Goal: Information Seeking & Learning: Check status

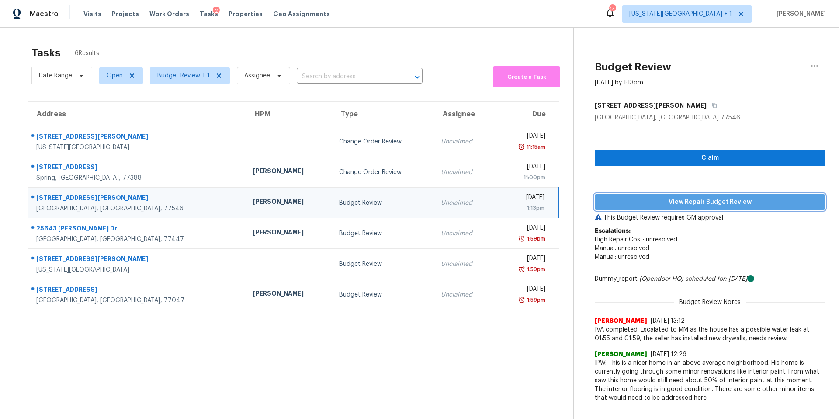
click at [638, 199] on span "View Repair Budget Review" at bounding box center [710, 202] width 216 height 11
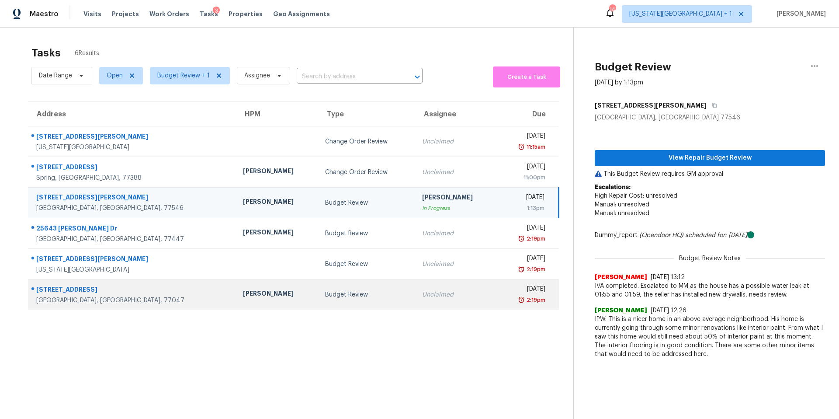
click at [243, 295] on div "Navid Ranjbar" at bounding box center [277, 294] width 68 height 11
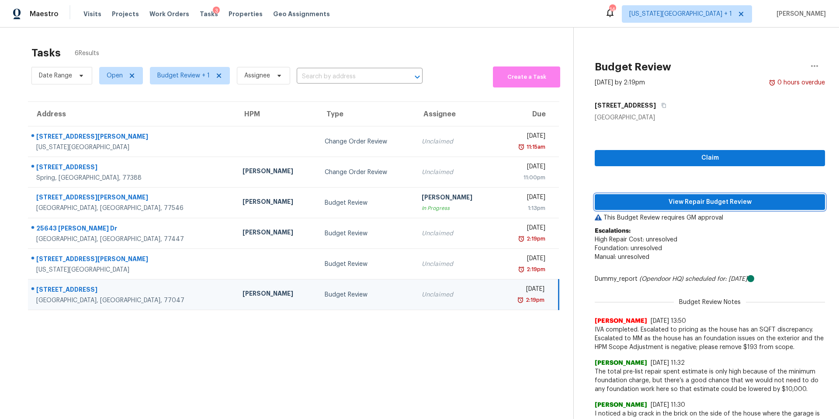
click at [676, 200] on span "View Repair Budget Review" at bounding box center [710, 202] width 216 height 11
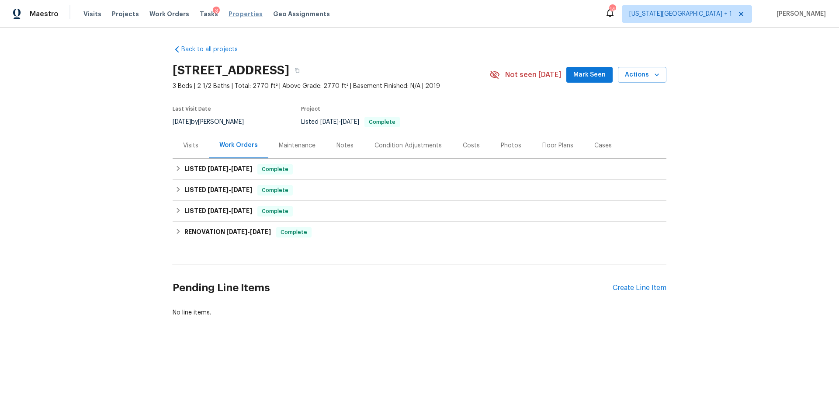
click at [231, 16] on span "Properties" at bounding box center [246, 14] width 34 height 9
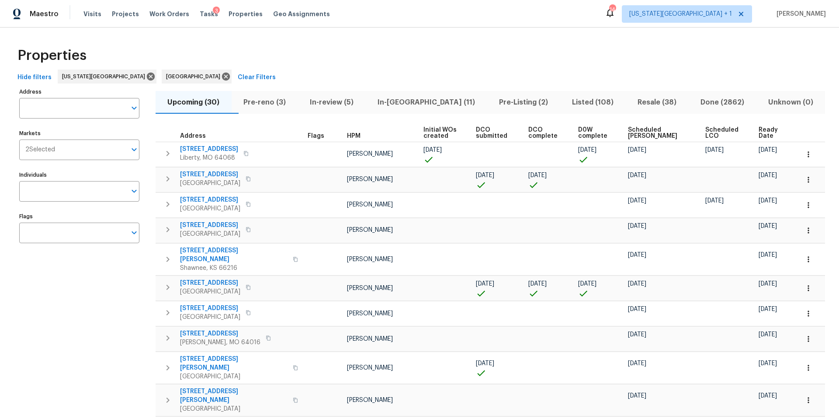
click at [59, 108] on input "Address" at bounding box center [72, 108] width 107 height 21
type input "8226 nw"
click at [50, 131] on li "8226 NW 82nd Ct Kansas City MO 64152" at bounding box center [79, 131] width 120 height 14
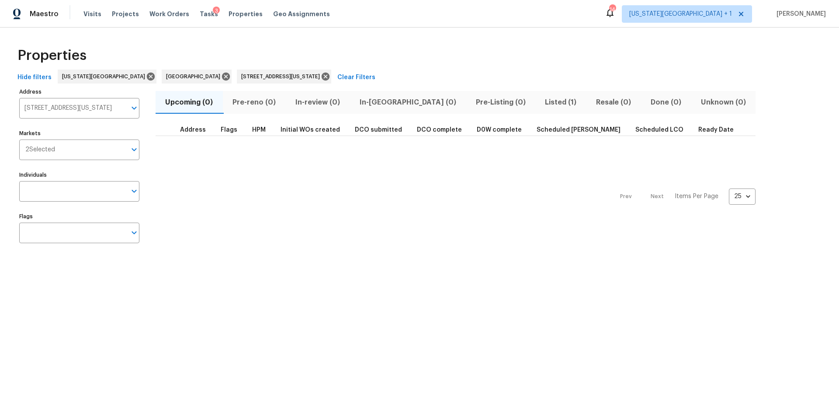
click at [541, 104] on span "Listed (1)" at bounding box center [561, 102] width 41 height 12
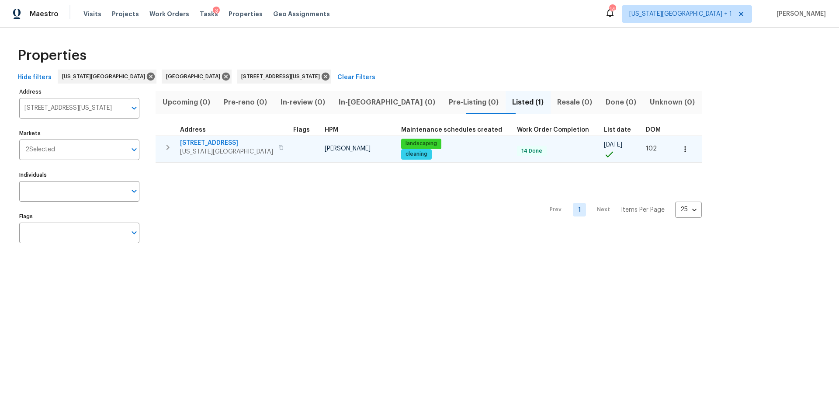
click at [196, 155] on span "Kansas City, MO 64152" at bounding box center [226, 151] width 93 height 9
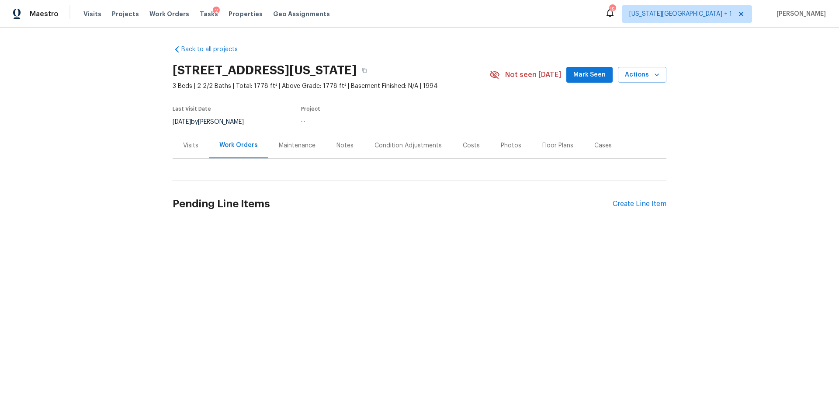
click at [187, 144] on div "Back to all projects 8226 NW 82nd Ct, Kansas City, MO 64152 3 Beds | 2 2/2 Bath…" at bounding box center [420, 134] width 494 height 193
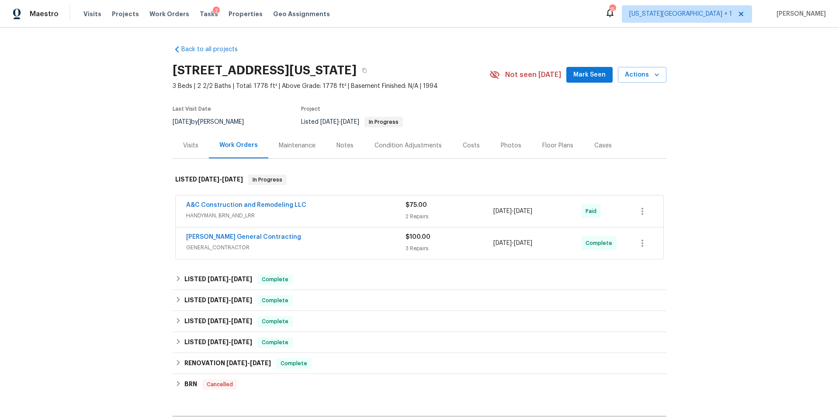
click at [192, 145] on div "Visits" at bounding box center [190, 145] width 15 height 9
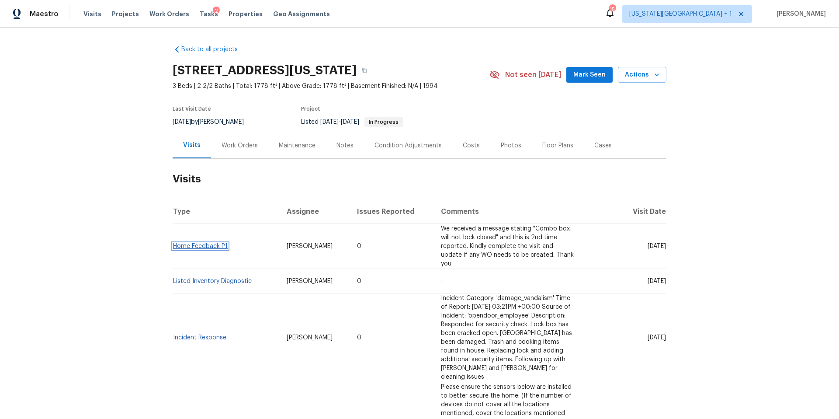
click at [200, 245] on link "Home Feedback P1" at bounding box center [200, 246] width 55 height 6
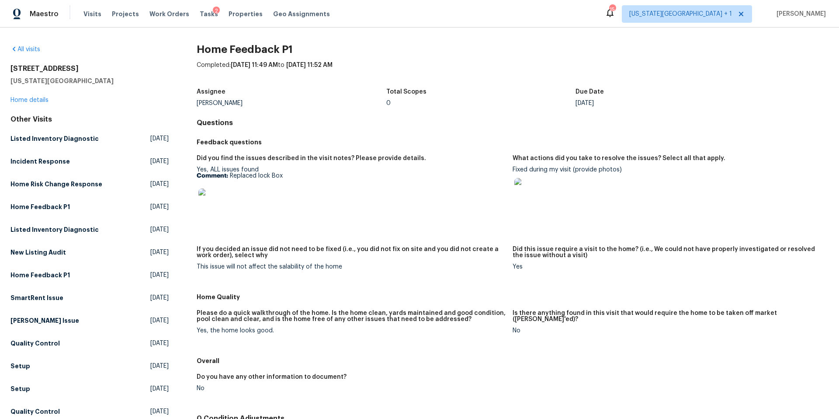
click at [217, 211] on img at bounding box center [212, 202] width 28 height 28
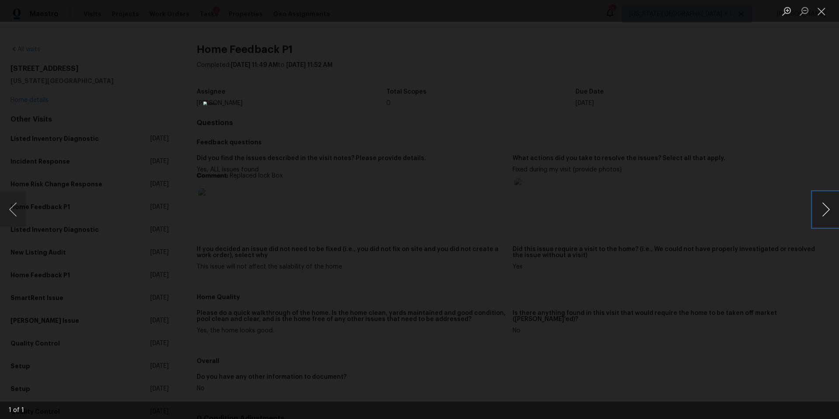
click at [824, 204] on button "Next image" at bounding box center [826, 209] width 26 height 35
click at [785, 226] on div "Lightbox" at bounding box center [419, 209] width 839 height 419
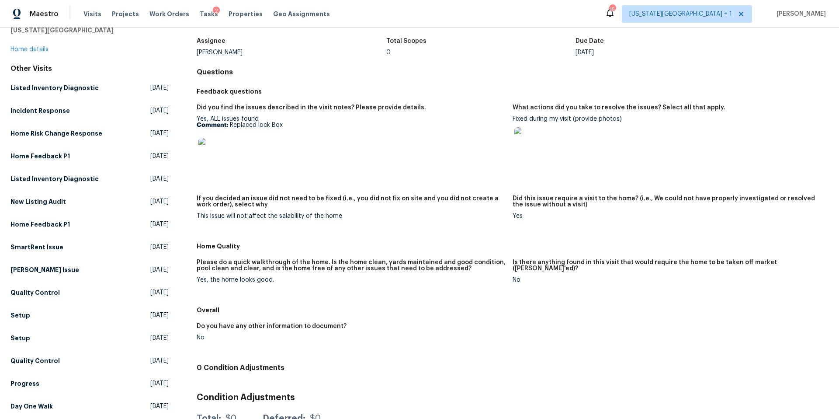
scroll to position [66, 0]
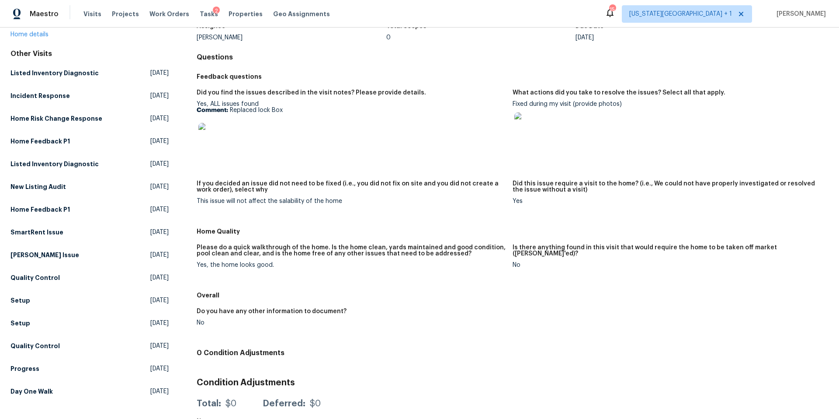
click at [526, 127] on img at bounding box center [528, 126] width 28 height 28
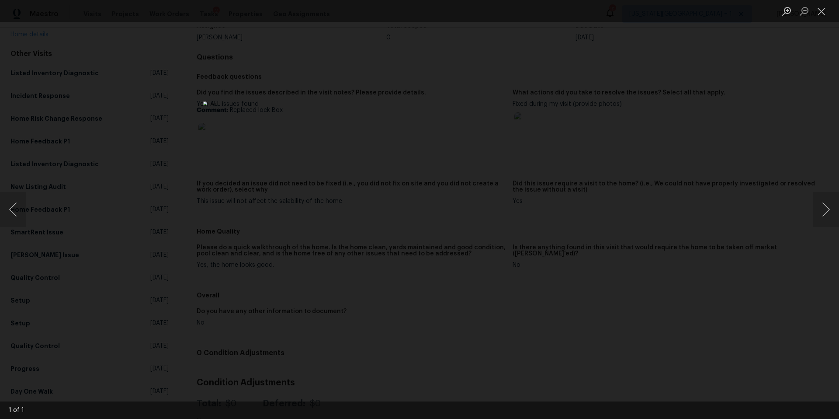
click at [603, 150] on div "Lightbox" at bounding box center [419, 209] width 839 height 419
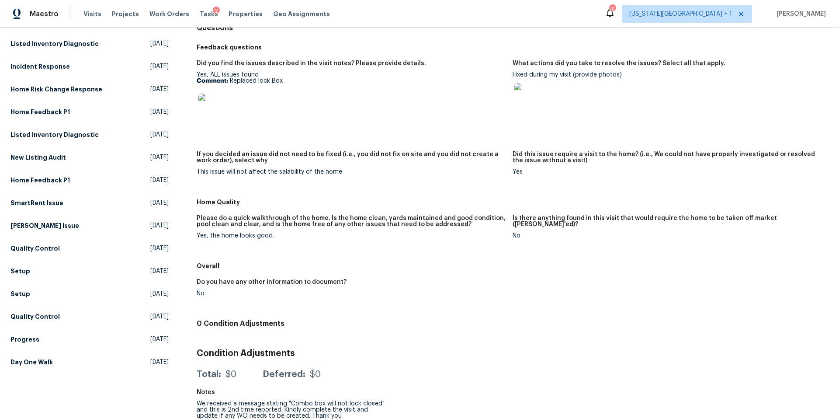
scroll to position [100, 0]
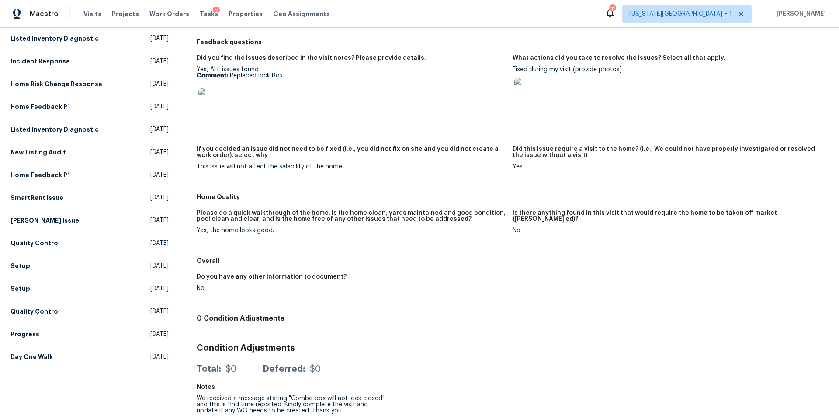
click at [209, 112] on img at bounding box center [212, 102] width 28 height 28
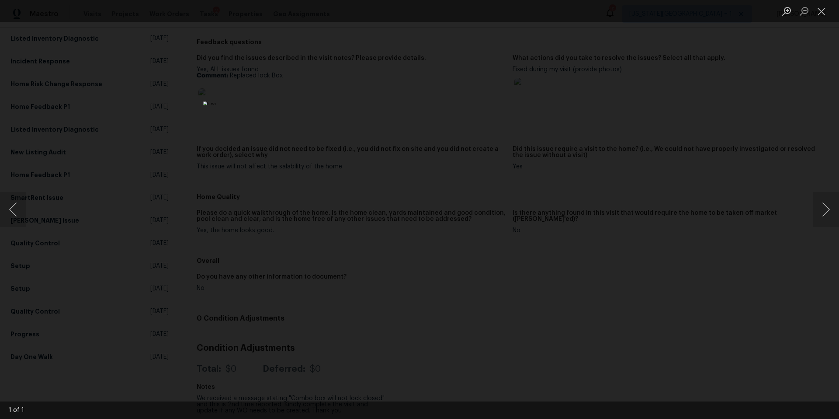
click at [622, 177] on div "Lightbox" at bounding box center [419, 209] width 839 height 419
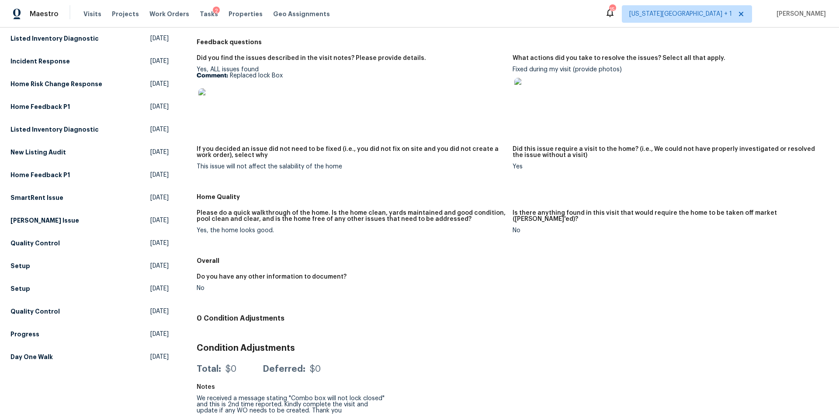
scroll to position [0, 0]
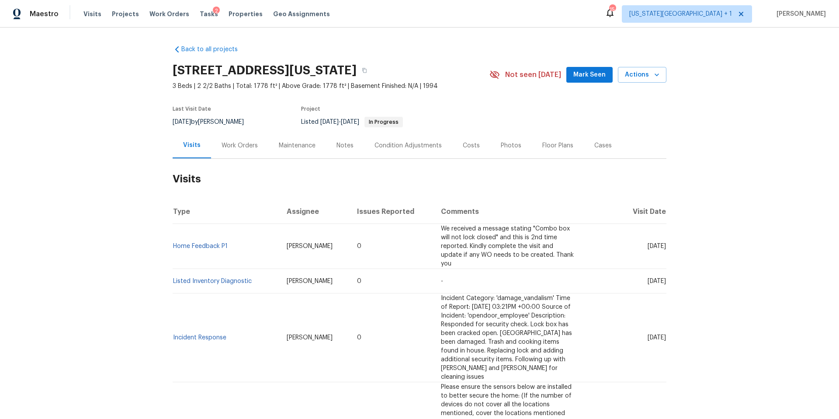
click at [238, 142] on div "Work Orders" at bounding box center [240, 145] width 36 height 9
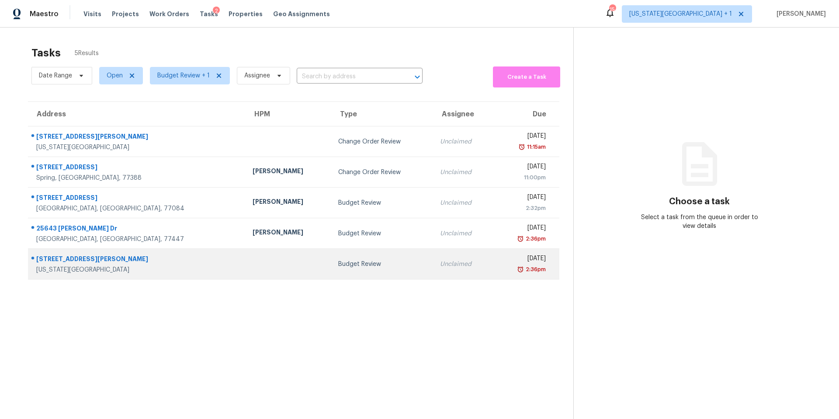
click at [57, 261] on div "[STREET_ADDRESS][PERSON_NAME]" at bounding box center [137, 259] width 202 height 11
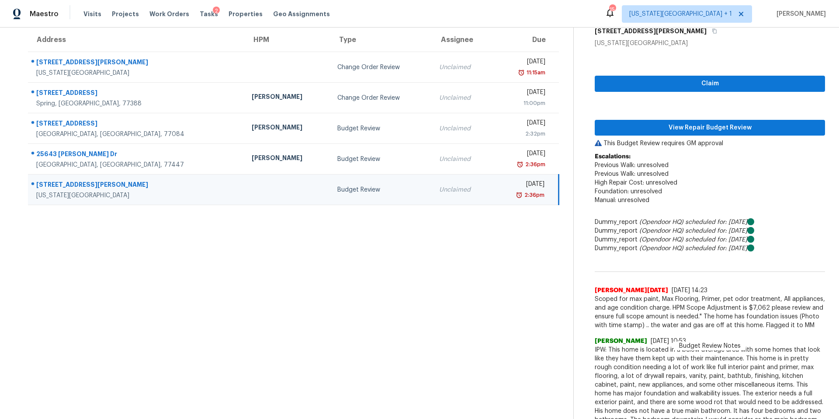
scroll to position [76, 0]
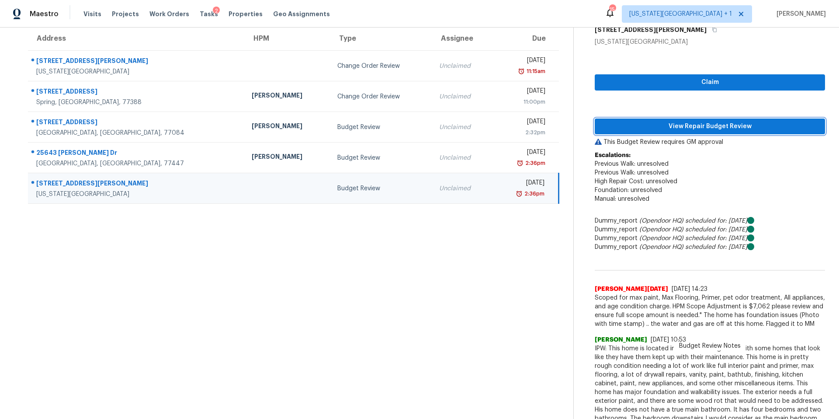
click at [662, 132] on button "View Repair Budget Review" at bounding box center [710, 126] width 230 height 16
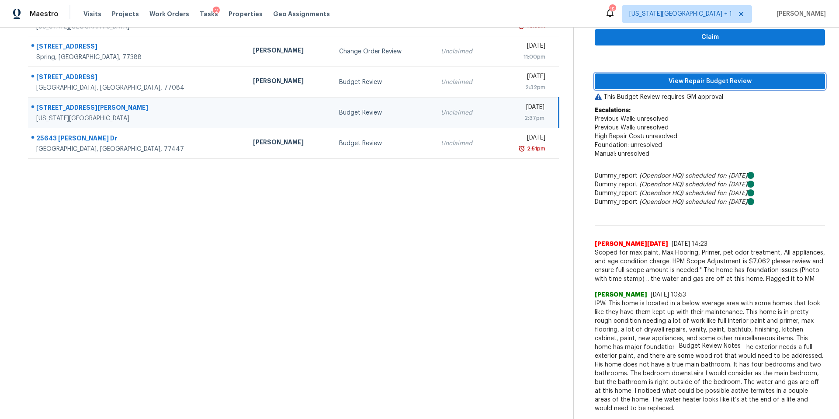
scroll to position [0, 0]
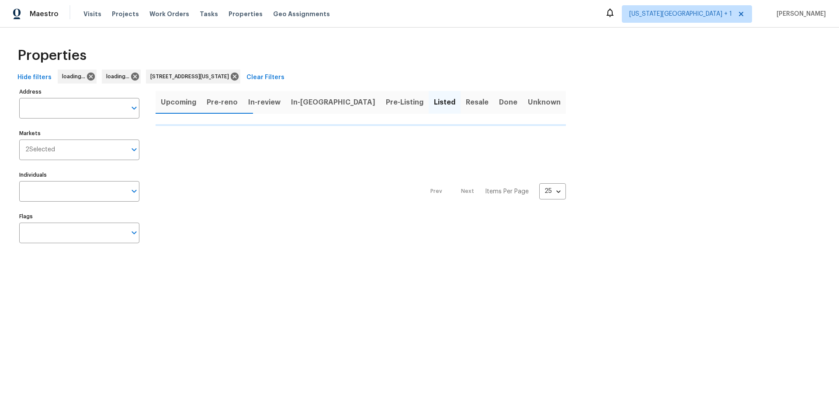
type input "[STREET_ADDRESS][US_STATE]"
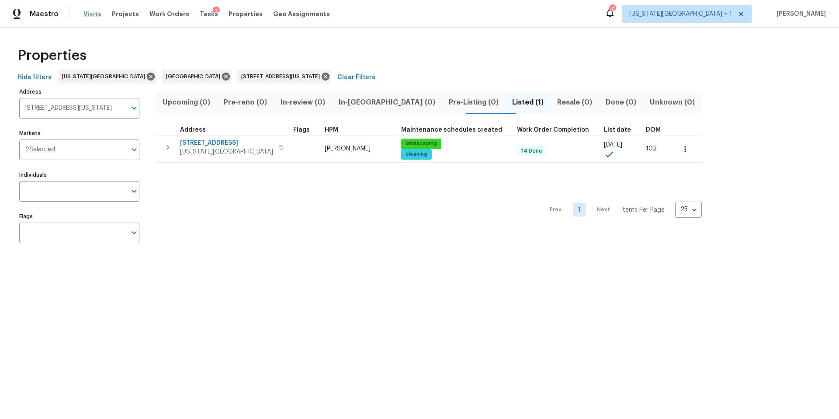
click at [89, 12] on span "Visits" at bounding box center [92, 14] width 18 height 9
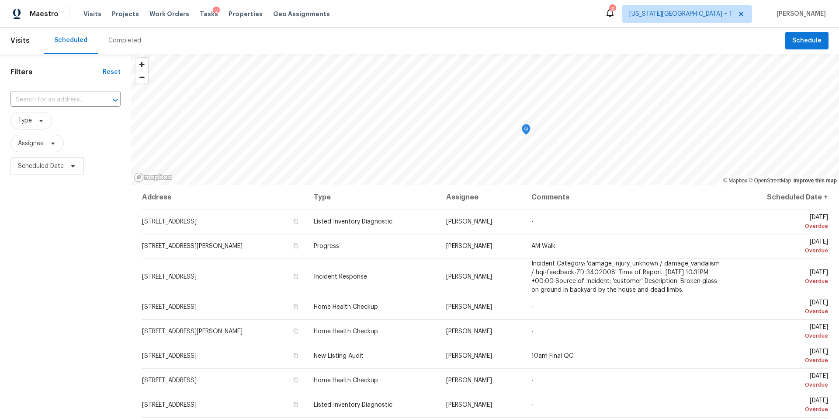
click at [125, 44] on div "Completed" at bounding box center [124, 40] width 33 height 9
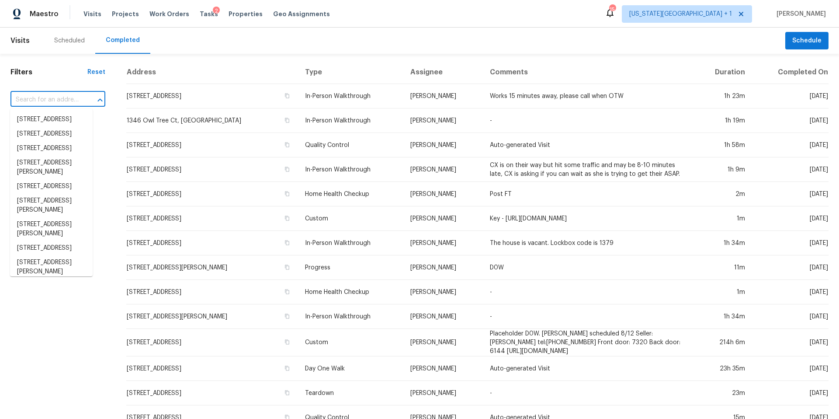
paste input "7435 Neal Ridge Dr, Missouri City, TX 77489"
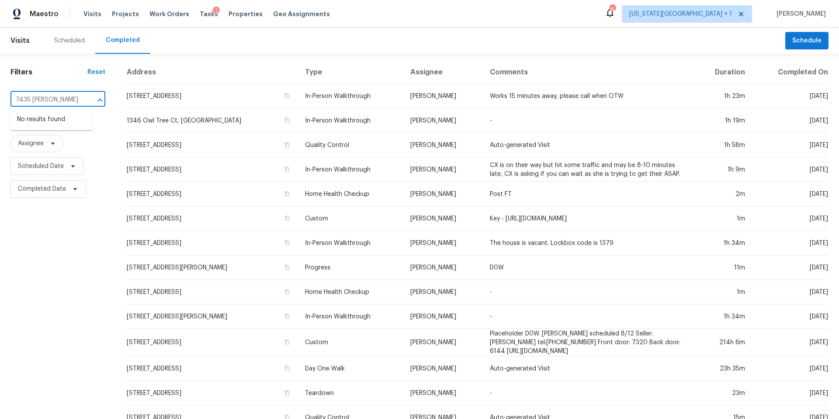
type input "7435 Neal"
click at [715, 14] on span "[US_STATE][GEOGRAPHIC_DATA] + 1" at bounding box center [680, 14] width 103 height 9
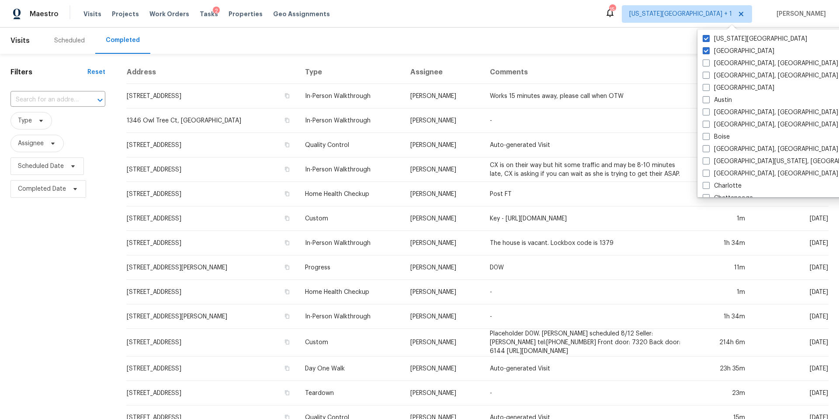
click at [463, 42] on div "Scheduled Completed" at bounding box center [415, 41] width 742 height 26
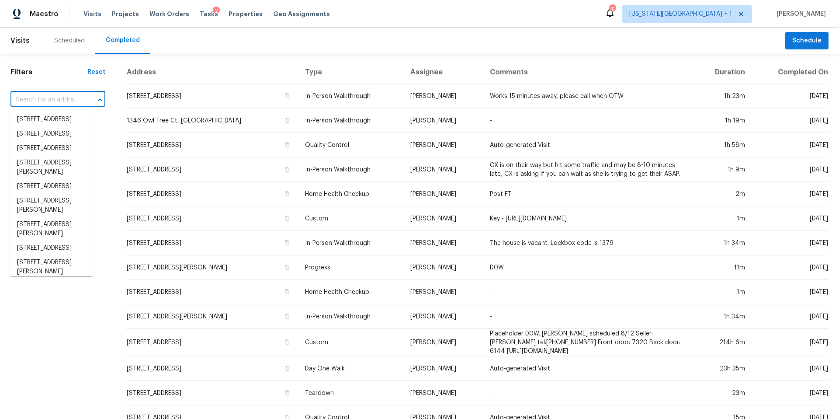
click at [32, 100] on input "text" at bounding box center [45, 100] width 70 height 14
type input "7"
type input "Ne"
click at [34, 104] on input "text" at bounding box center [45, 100] width 70 height 14
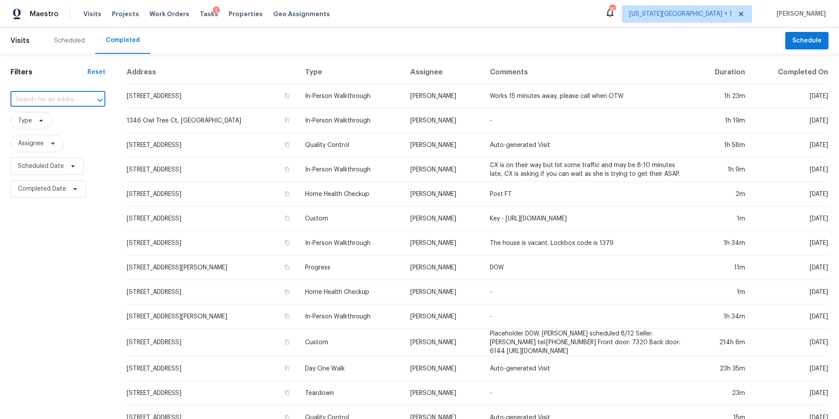
click at [34, 104] on input "text" at bounding box center [45, 100] width 70 height 14
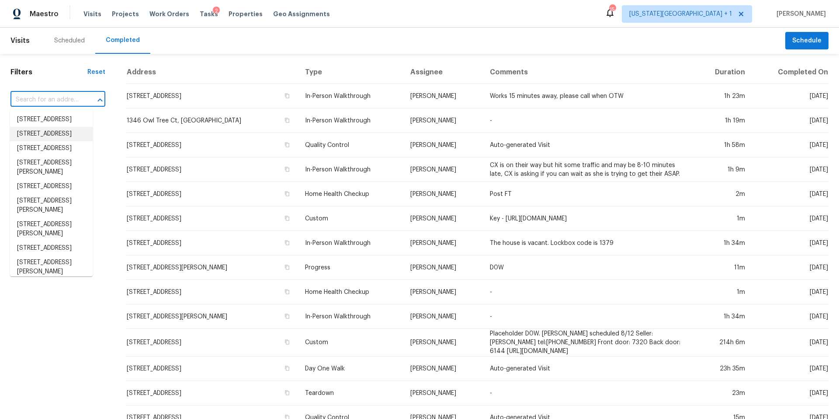
click at [24, 101] on input "text" at bounding box center [45, 100] width 70 height 14
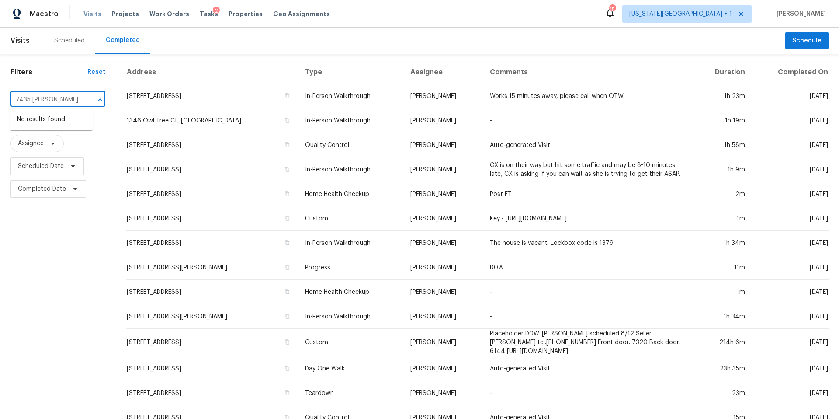
type input "7435 Neal"
click at [87, 17] on span "Visits" at bounding box center [92, 14] width 18 height 9
click at [87, 16] on span "Visits" at bounding box center [92, 14] width 18 height 9
click at [38, 122] on icon at bounding box center [41, 120] width 7 height 7
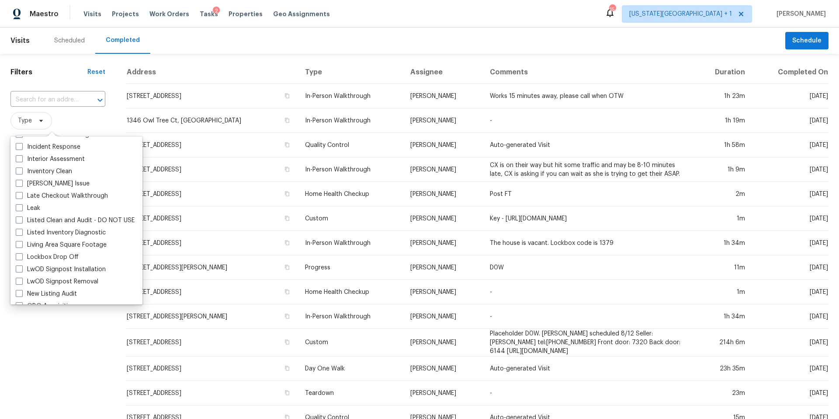
scroll to position [347, 0]
click at [40, 136] on label "In-Person Walkthrough" at bounding box center [54, 139] width 77 height 9
click at [21, 136] on input "In-Person Walkthrough" at bounding box center [19, 138] width 6 height 6
checkbox input "true"
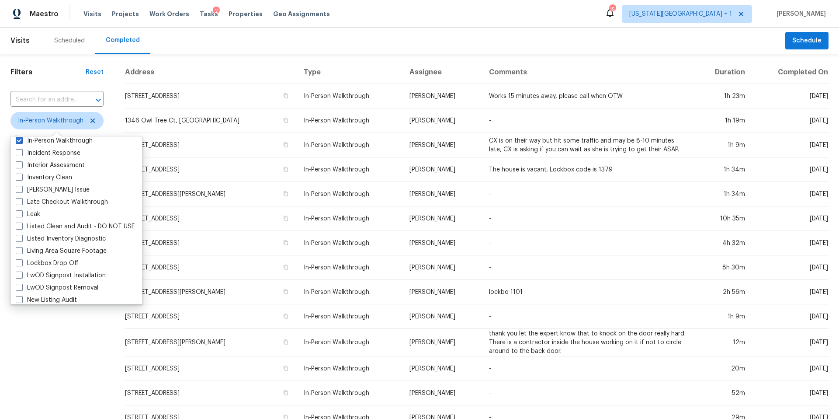
click at [30, 352] on div "Filters Reset ​ In-Person Walkthrough Assignee Scheduled Date Completed Date" at bounding box center [57, 327] width 114 height 546
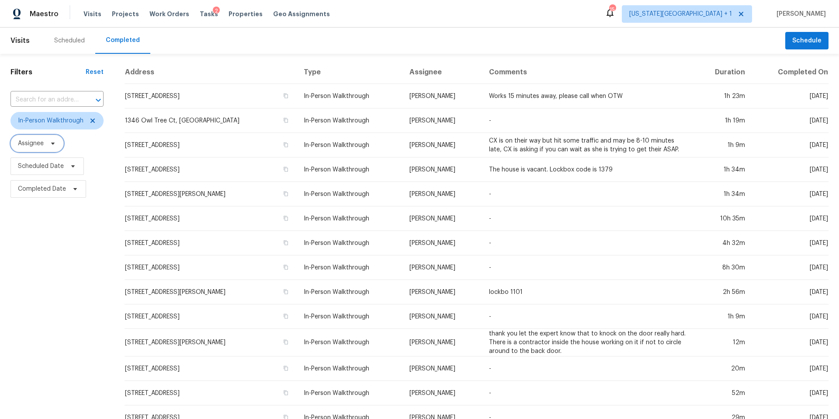
click at [52, 146] on icon at bounding box center [52, 143] width 7 height 7
type input "navid ranjbar"
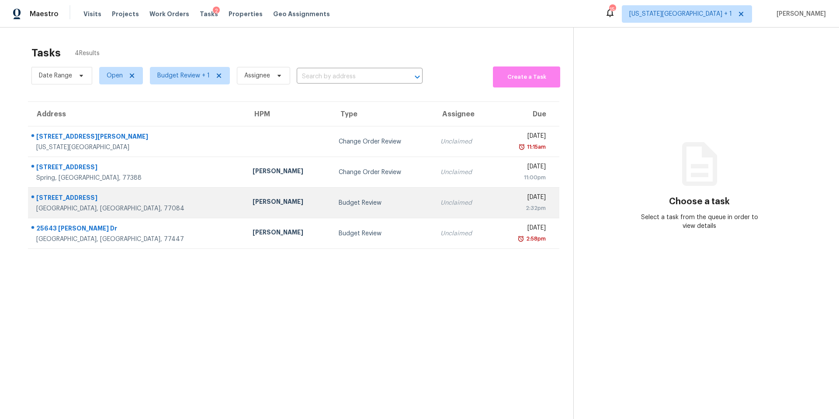
click at [253, 204] on div "[PERSON_NAME]" at bounding box center [289, 202] width 72 height 11
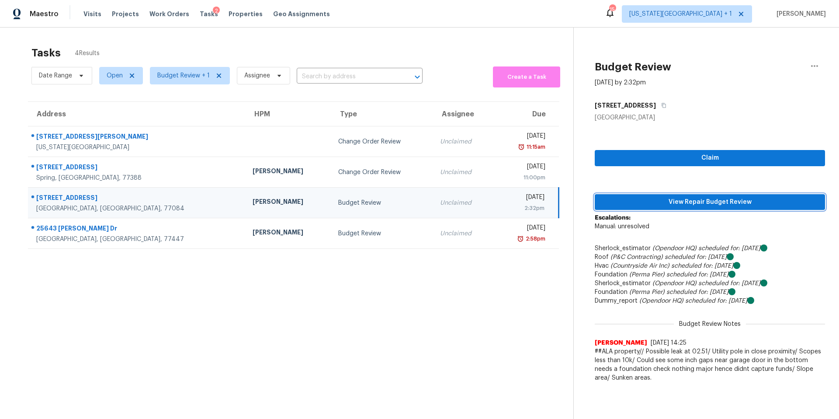
click at [651, 198] on span "View Repair Budget Review" at bounding box center [710, 202] width 216 height 11
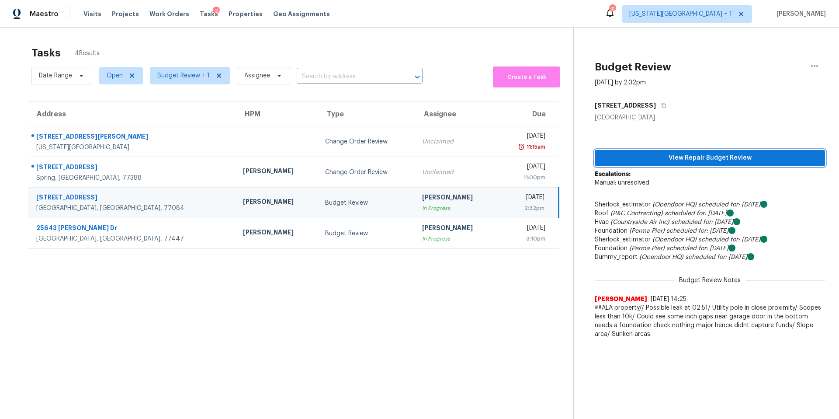
click at [645, 157] on span "View Repair Budget Review" at bounding box center [710, 158] width 216 height 11
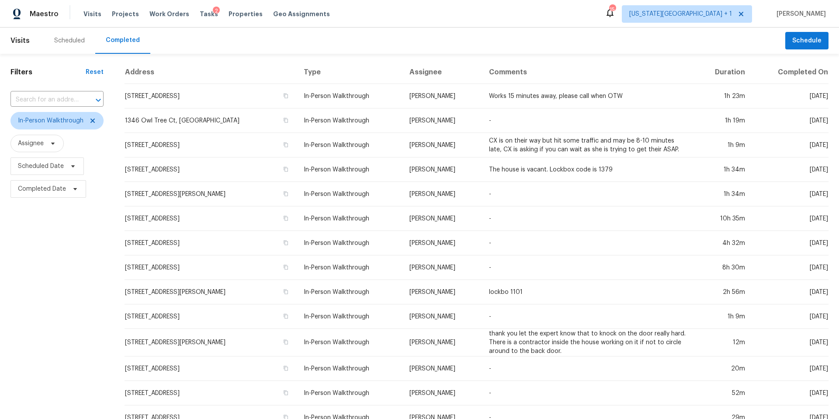
click at [234, 8] on div "Visits Projects Work Orders Tasks 2 Properties Geo Assignments" at bounding box center [211, 13] width 257 height 17
click at [232, 17] on span "Properties" at bounding box center [246, 14] width 34 height 9
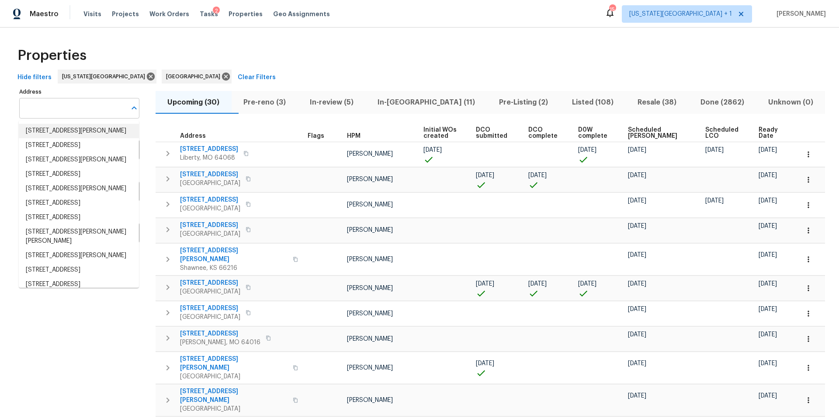
click at [35, 111] on input "Address" at bounding box center [72, 108] width 107 height 21
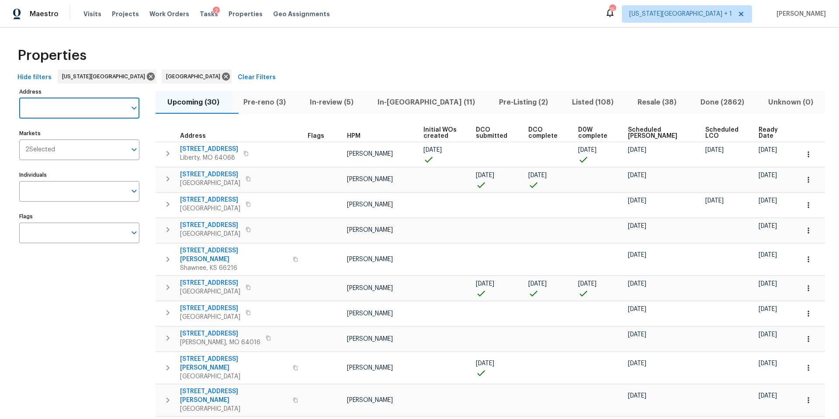
paste input "[STREET_ADDRESS]"
type input "4830 green"
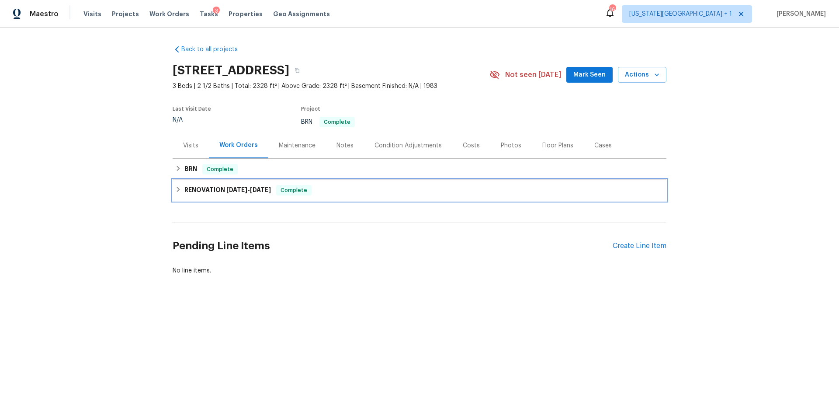
click at [196, 191] on h6 "RENOVATION [DATE] - [DATE]" at bounding box center [227, 190] width 87 height 10
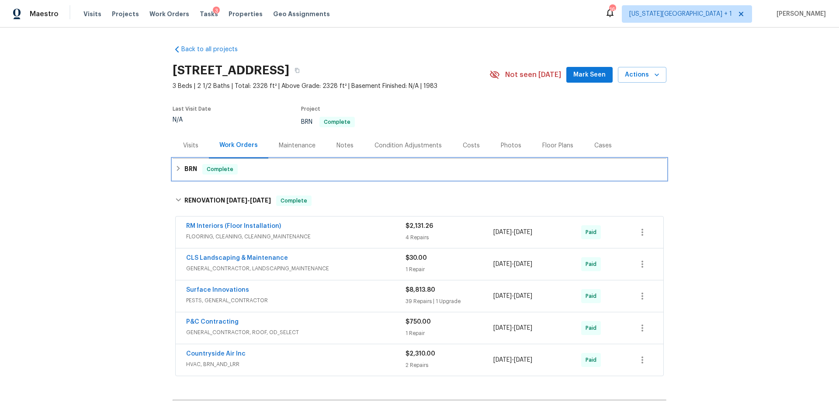
click at [185, 168] on h6 "BRN" at bounding box center [190, 169] width 13 height 10
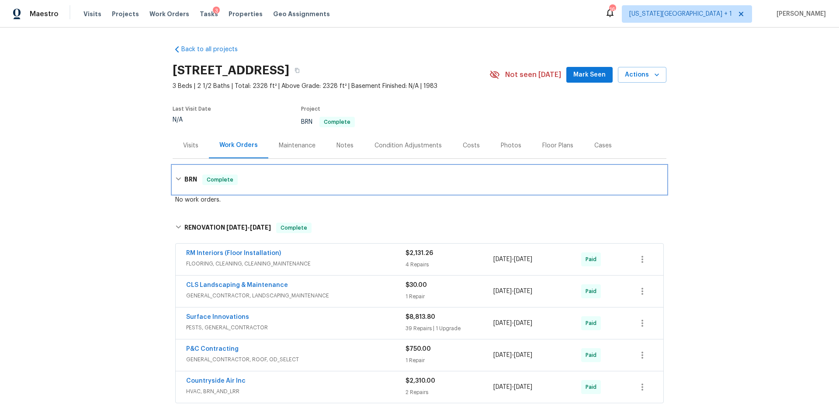
click at [185, 179] on h6 "BRN" at bounding box center [190, 179] width 13 height 10
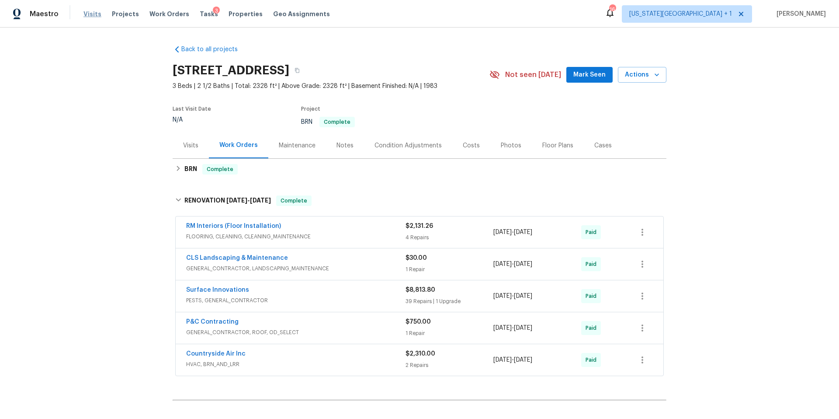
click at [90, 17] on span "Visits" at bounding box center [92, 14] width 18 height 9
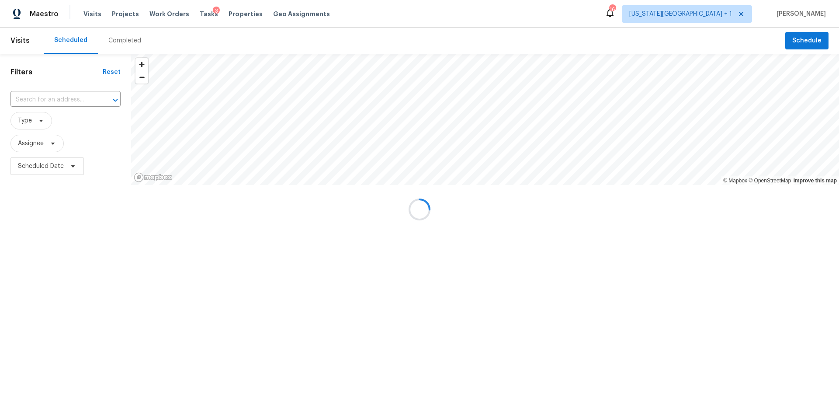
click at [126, 39] on div at bounding box center [419, 209] width 839 height 419
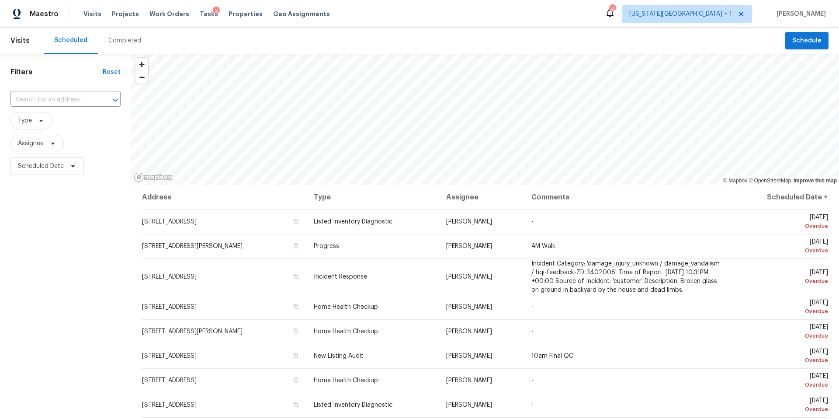
click at [120, 43] on div "Completed" at bounding box center [124, 40] width 33 height 9
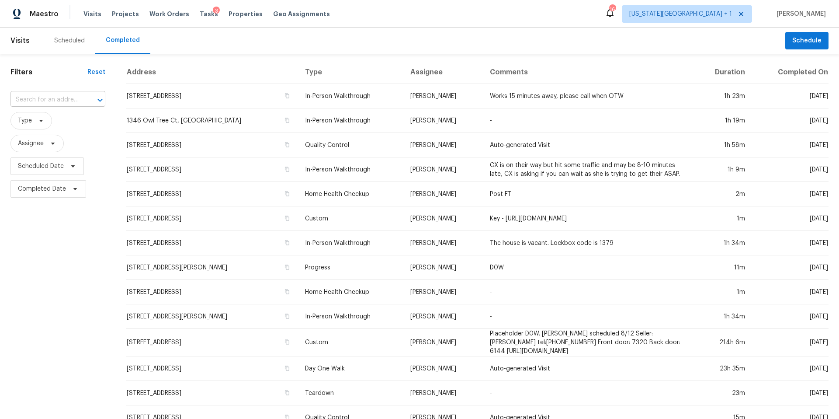
click at [52, 100] on input "text" at bounding box center [45, 100] width 70 height 14
paste input "[STREET_ADDRESS]"
type input "[STREET_ADDRESS]"
click at [64, 122] on li "[STREET_ADDRESS]" at bounding box center [51, 119] width 83 height 14
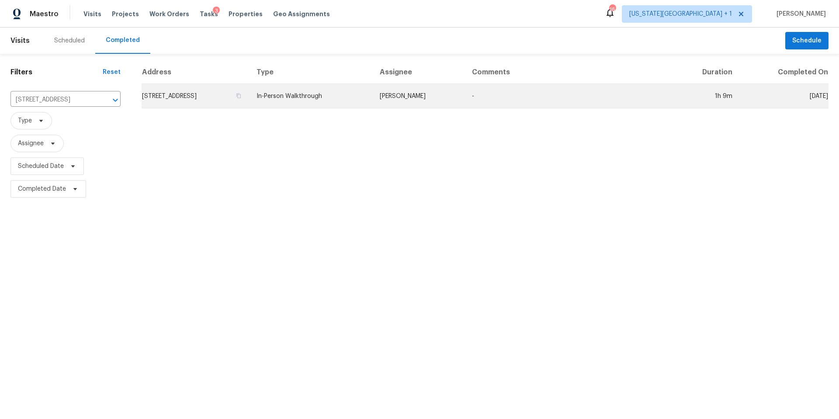
click at [189, 92] on td "16305 Spring Valley Rd, Belton, MO 64012" at bounding box center [196, 96] width 108 height 24
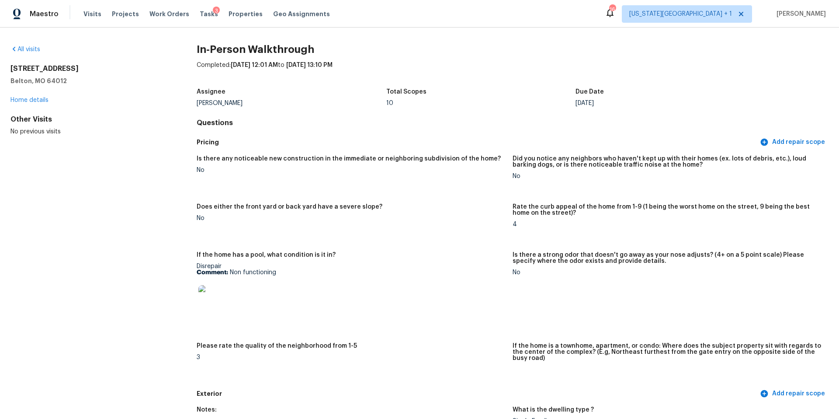
scroll to position [3, 0]
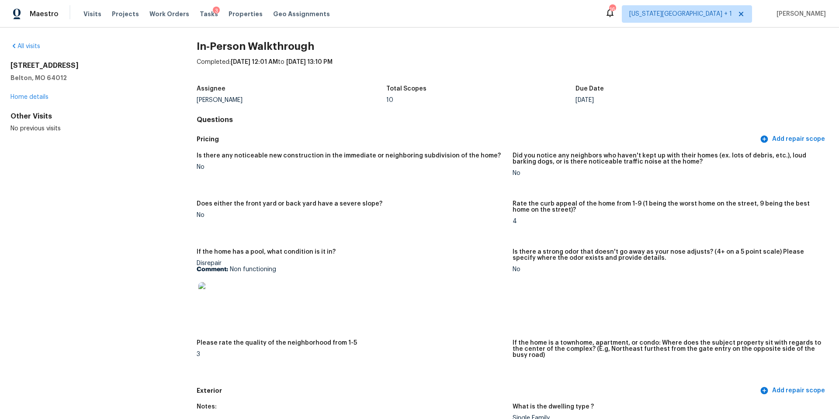
click at [211, 293] on img at bounding box center [212, 296] width 28 height 28
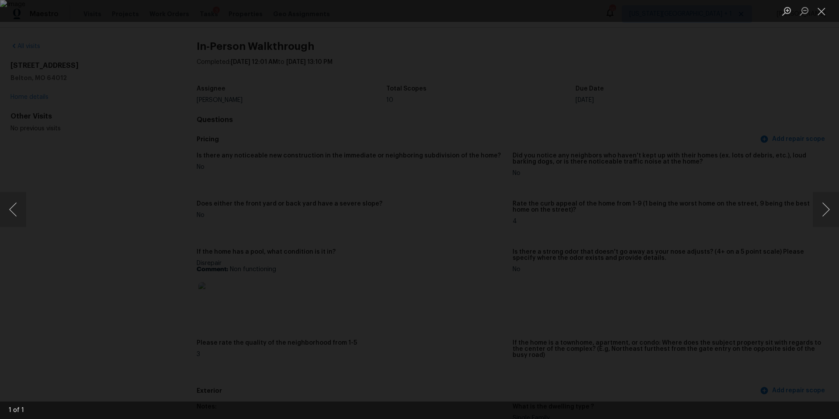
click at [719, 190] on div "Lightbox" at bounding box center [419, 209] width 839 height 419
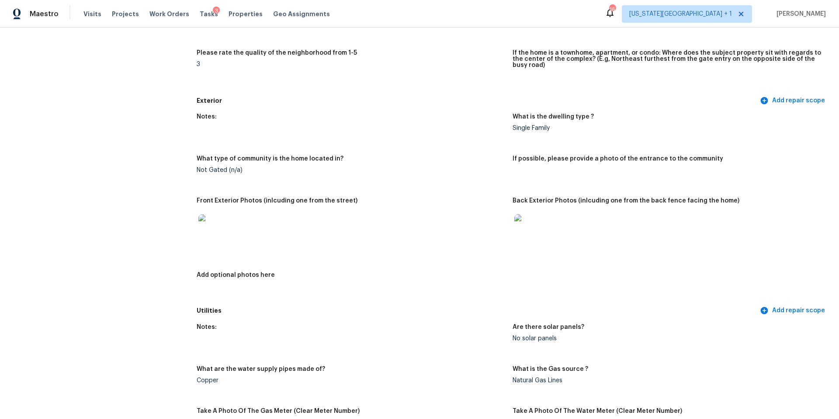
scroll to position [294, 0]
click at [523, 228] on img at bounding box center [528, 227] width 28 height 28
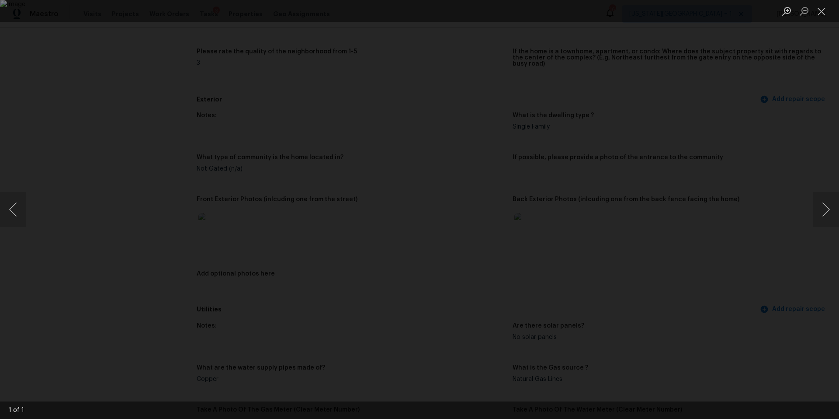
click at [806, 215] on div "Lightbox" at bounding box center [419, 209] width 839 height 419
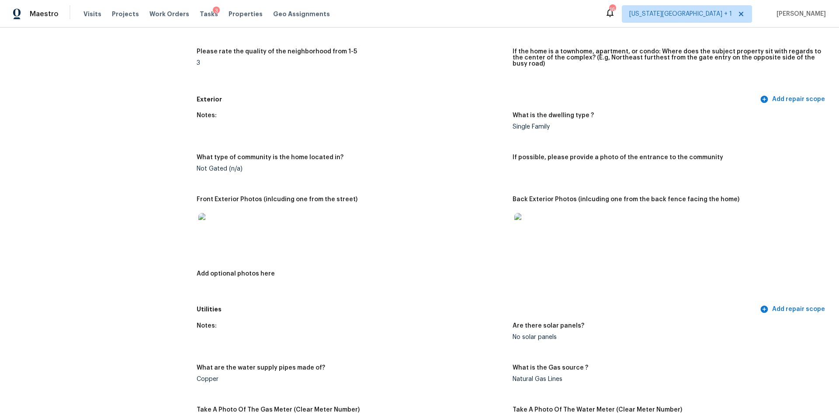
click at [206, 225] on img at bounding box center [212, 227] width 28 height 28
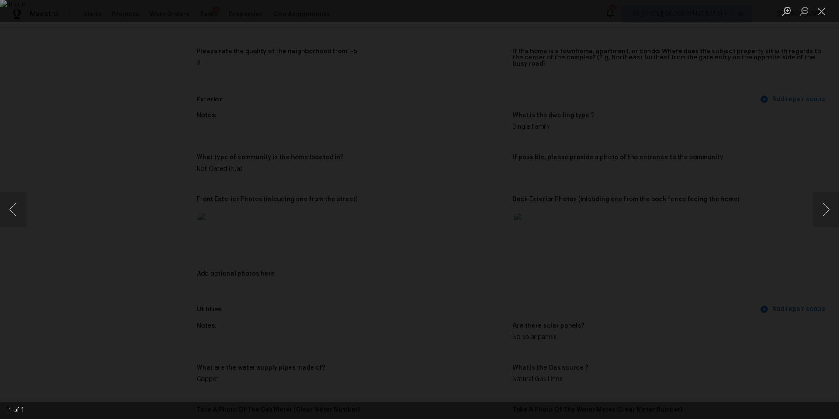
click at [792, 203] on div "Lightbox" at bounding box center [419, 209] width 839 height 419
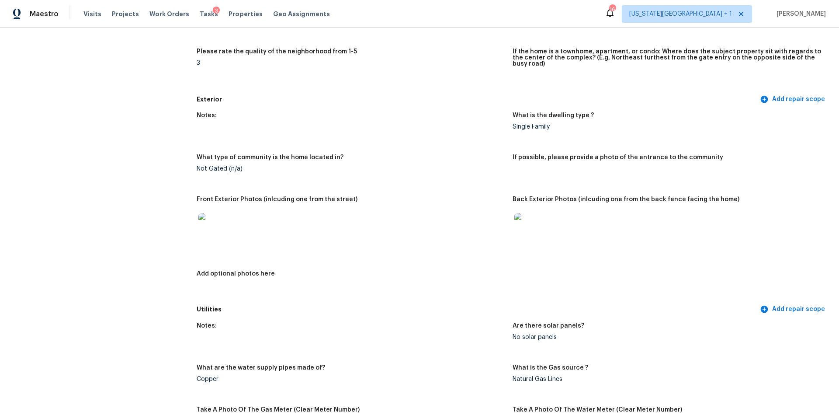
click at [529, 222] on img at bounding box center [528, 227] width 28 height 28
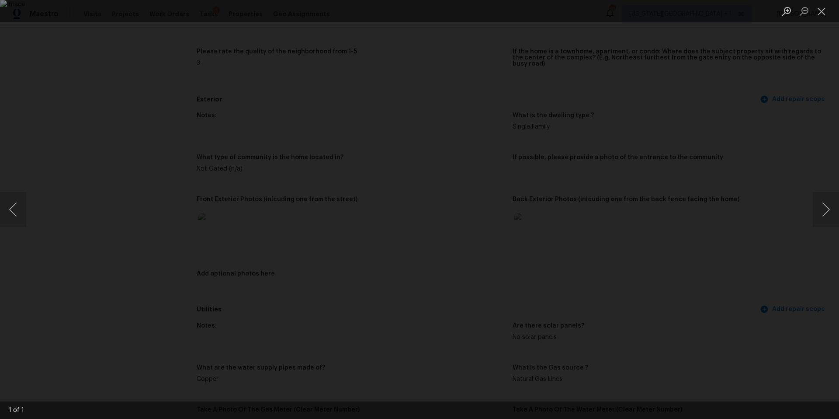
click at [719, 215] on div "Lightbox" at bounding box center [419, 209] width 839 height 419
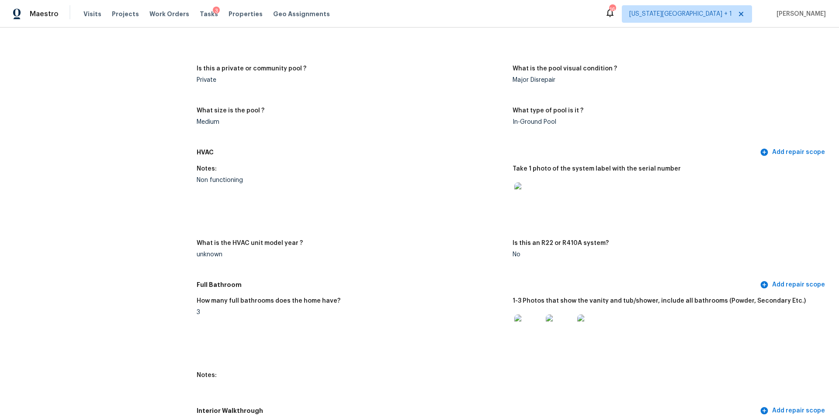
scroll to position [840, 0]
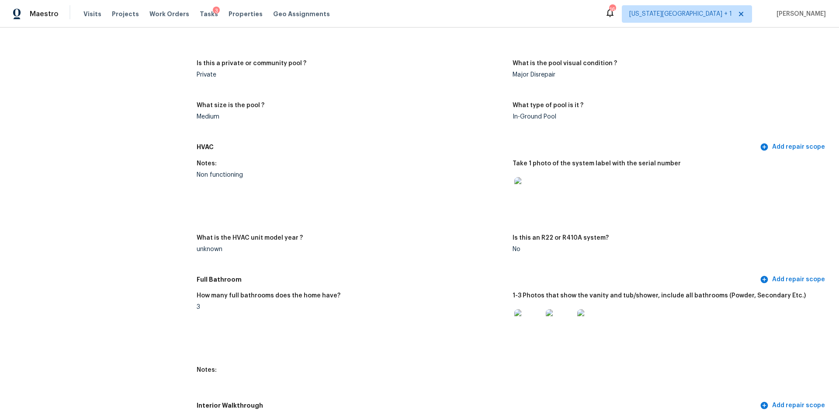
click at [534, 321] on img at bounding box center [528, 323] width 28 height 28
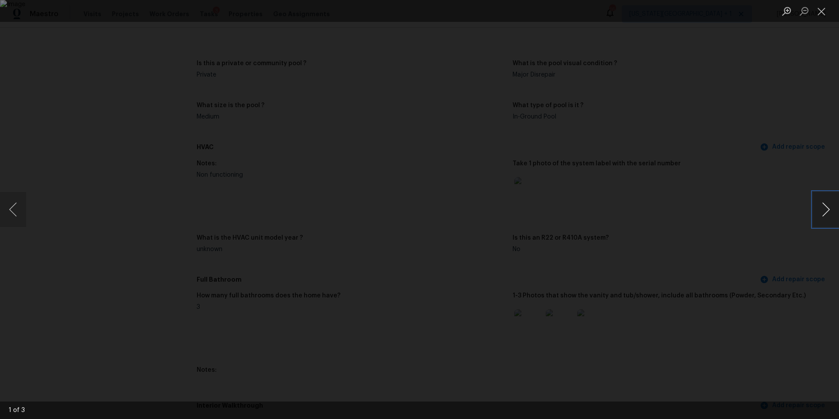
click at [820, 212] on button "Next image" at bounding box center [826, 209] width 26 height 35
click at [739, 198] on div "Lightbox" at bounding box center [419, 209] width 839 height 419
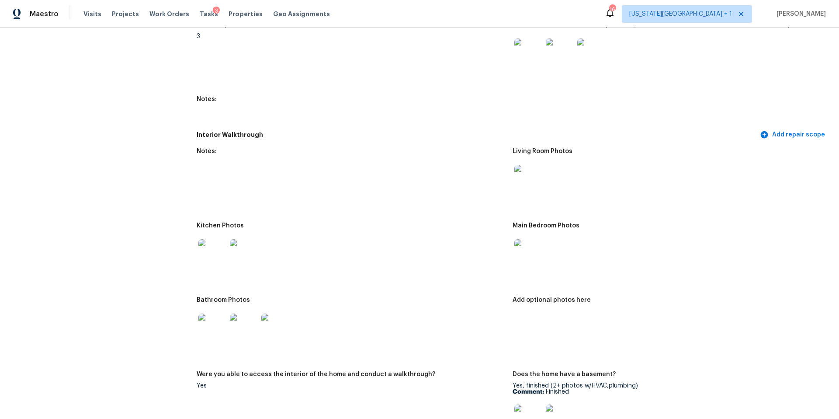
scroll to position [1137, 0]
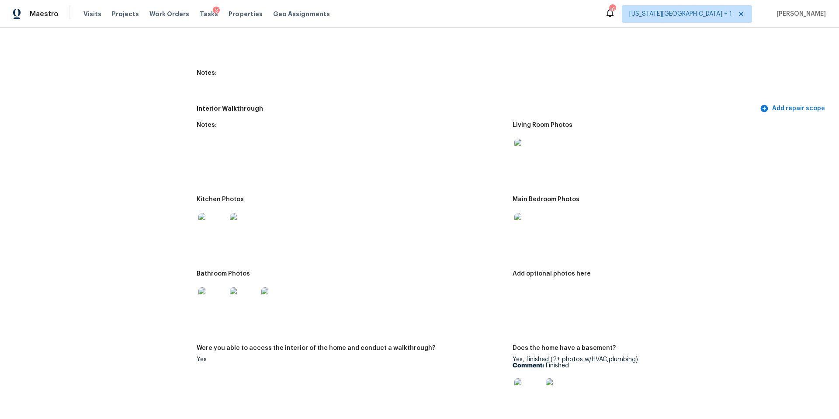
click at [213, 225] on img at bounding box center [212, 227] width 28 height 28
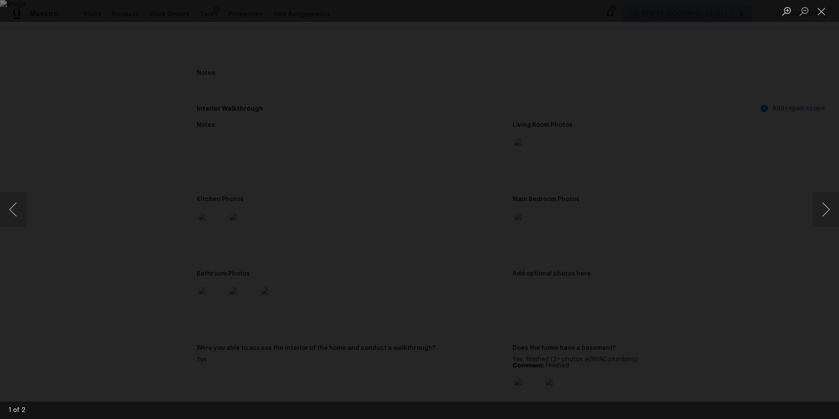
click at [796, 202] on div "Lightbox" at bounding box center [419, 209] width 839 height 419
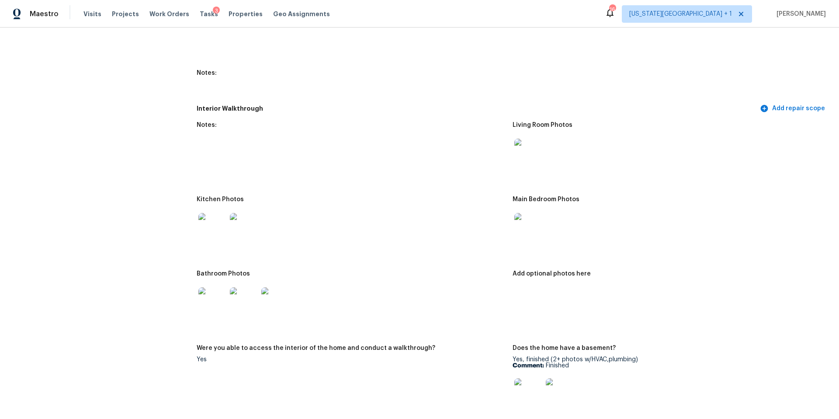
click at [239, 217] on img at bounding box center [244, 227] width 28 height 28
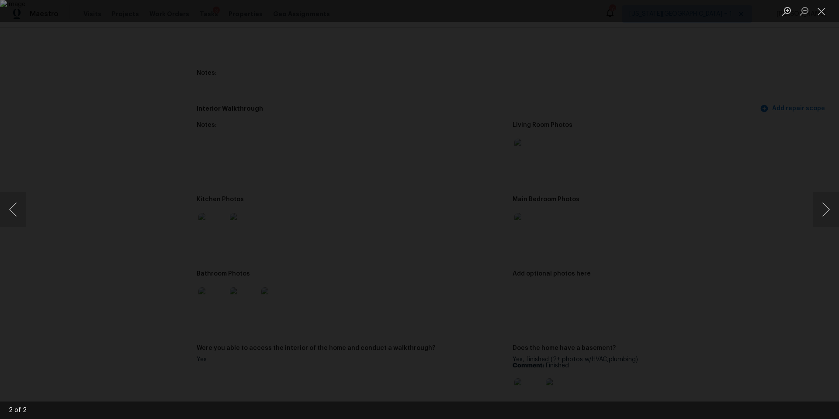
click at [508, 213] on img "Lightbox" at bounding box center [419, 209] width 839 height 419
click at [818, 205] on button "Next image" at bounding box center [826, 209] width 26 height 35
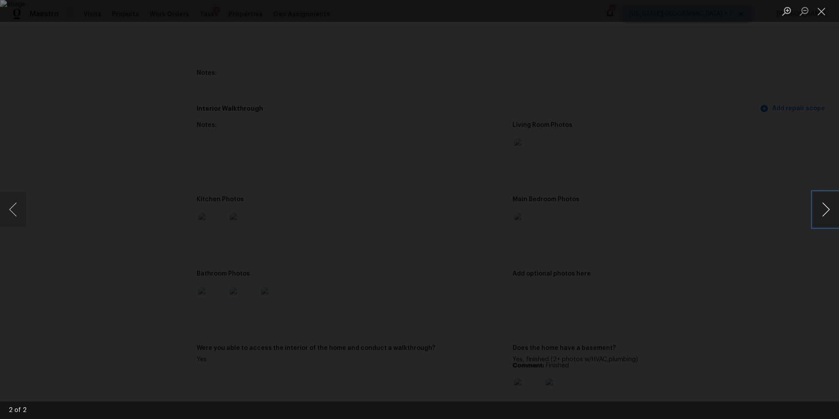
click at [818, 205] on button "Next image" at bounding box center [826, 209] width 26 height 35
click at [766, 184] on div "Lightbox" at bounding box center [419, 209] width 839 height 419
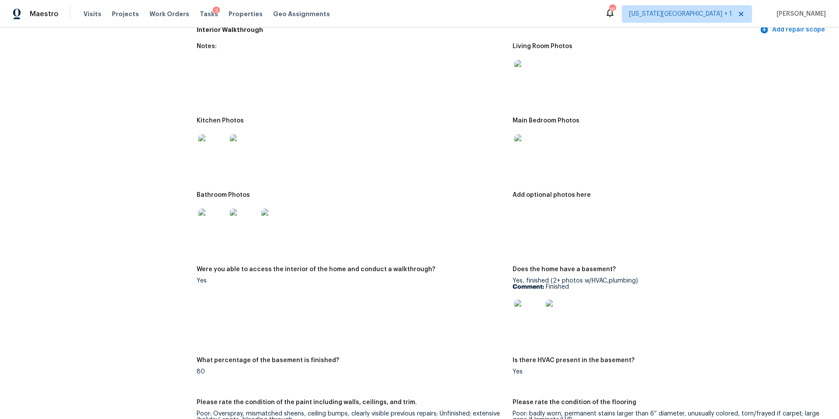
scroll to position [1230, 0]
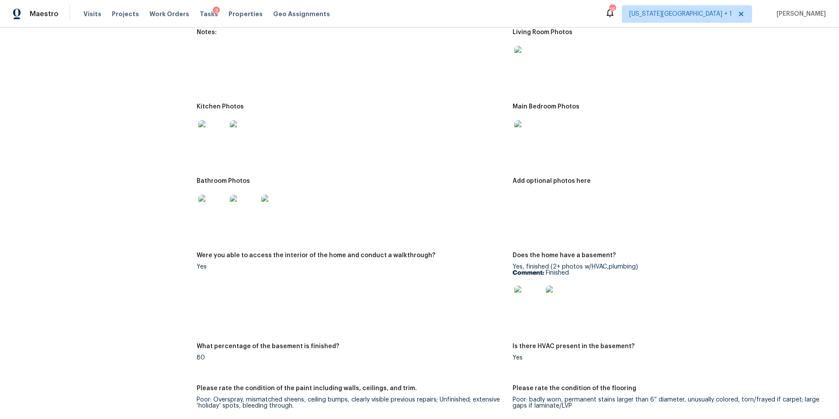
click at [214, 131] on img at bounding box center [212, 134] width 28 height 28
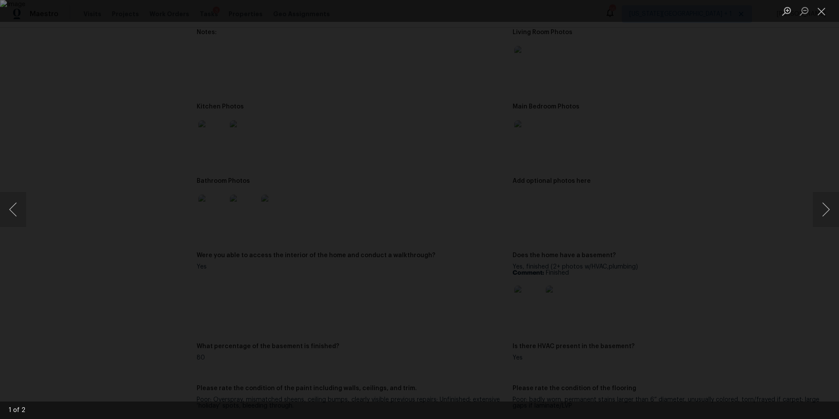
click at [775, 194] on div "Lightbox" at bounding box center [419, 209] width 839 height 419
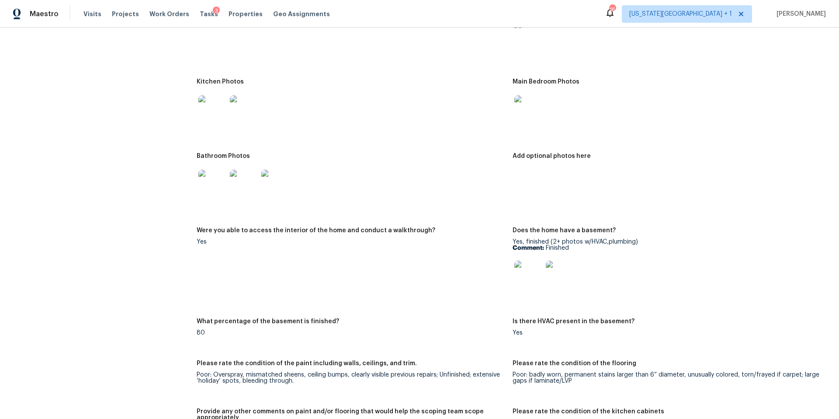
scroll to position [1262, 0]
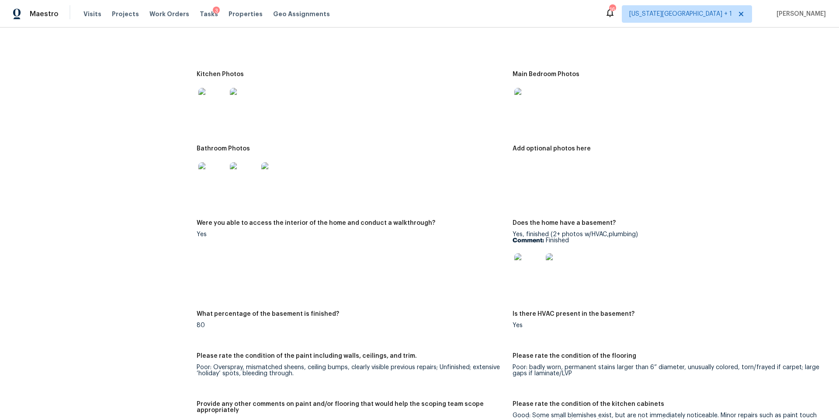
click at [527, 265] on img at bounding box center [528, 267] width 28 height 28
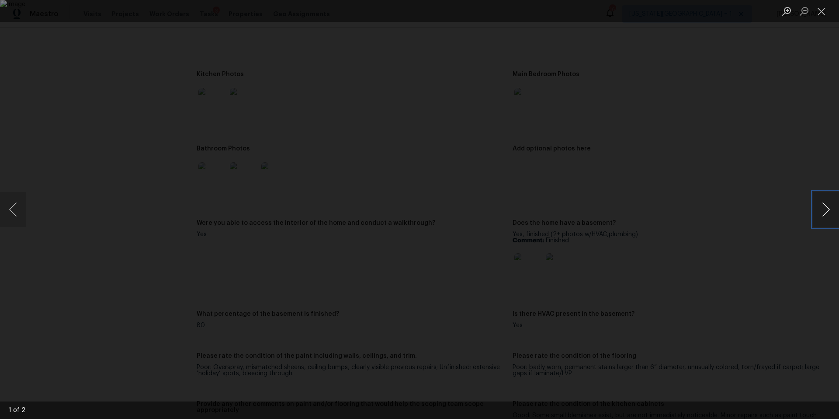
click at [823, 212] on button "Next image" at bounding box center [826, 209] width 26 height 35
click at [762, 191] on div "Lightbox" at bounding box center [419, 209] width 839 height 419
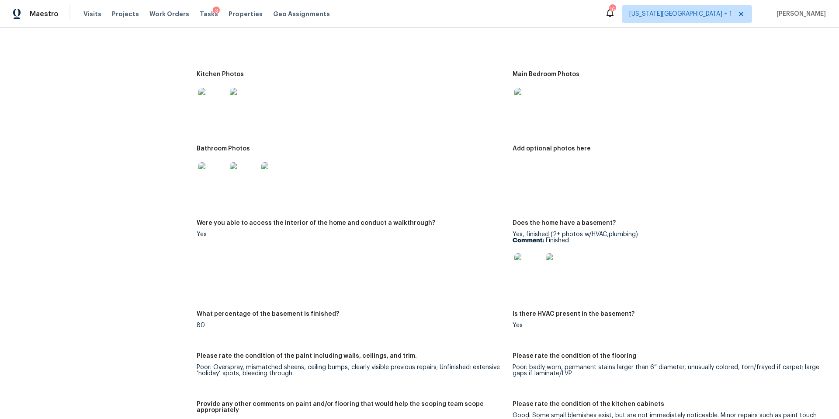
click at [212, 100] on img at bounding box center [212, 102] width 28 height 28
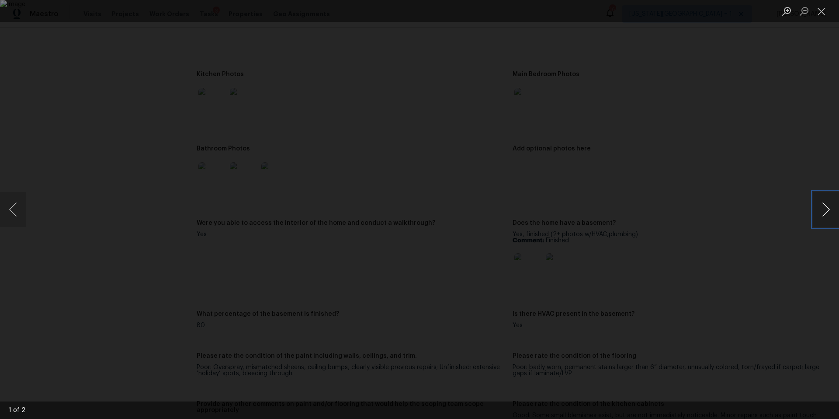
click at [825, 207] on button "Next image" at bounding box center [826, 209] width 26 height 35
click at [100, 95] on div "Lightbox" at bounding box center [419, 209] width 839 height 419
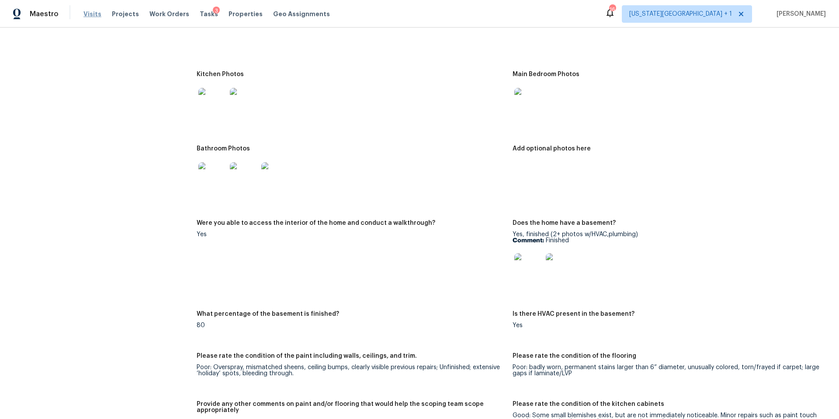
click at [94, 17] on span "Visits" at bounding box center [92, 14] width 18 height 9
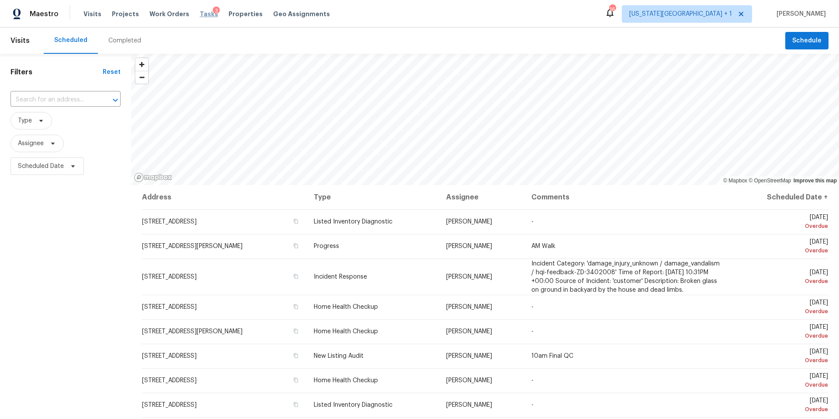
click at [200, 16] on span "Tasks" at bounding box center [209, 14] width 18 height 6
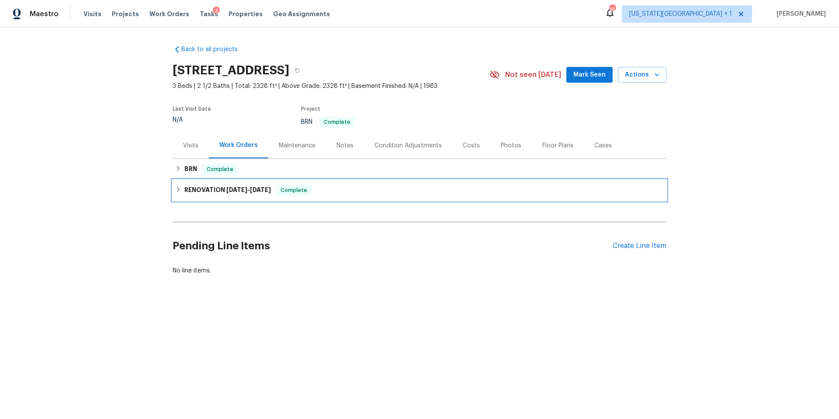
click at [249, 188] on span "[DATE] - [DATE]" at bounding box center [248, 190] width 45 height 6
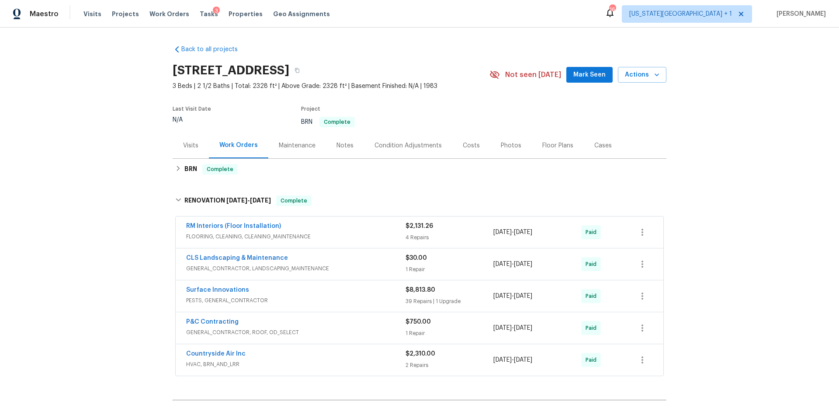
click at [211, 286] on span "Surface Innovations" at bounding box center [217, 289] width 63 height 9
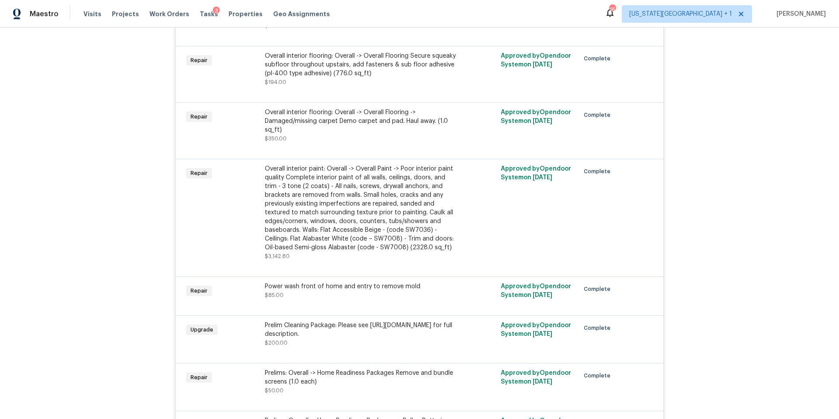
scroll to position [1605, 0]
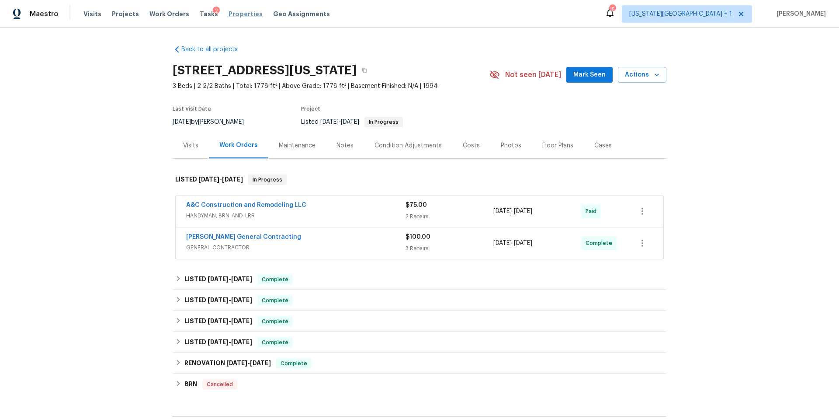
click at [232, 16] on span "Properties" at bounding box center [246, 14] width 34 height 9
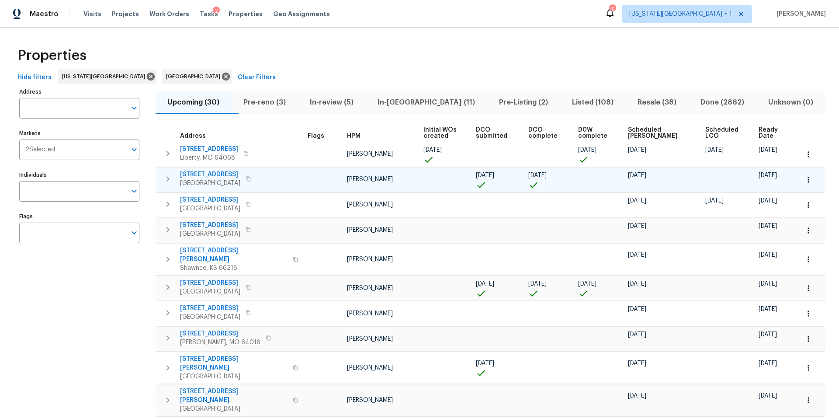
click at [235, 181] on span "Houston, TX 77044" at bounding box center [210, 183] width 60 height 9
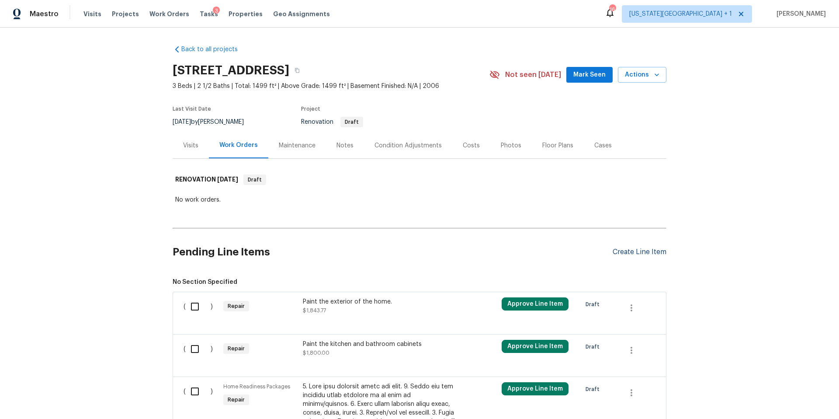
click at [624, 253] on div "Create Line Item" at bounding box center [640, 252] width 54 height 8
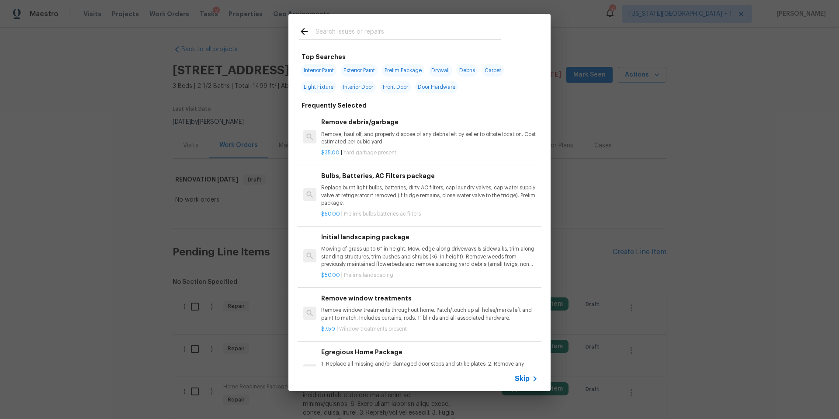
click at [346, 33] on input "text" at bounding box center [407, 32] width 185 height 13
click at [346, 32] on input "text" at bounding box center [407, 32] width 185 height 13
type input "a"
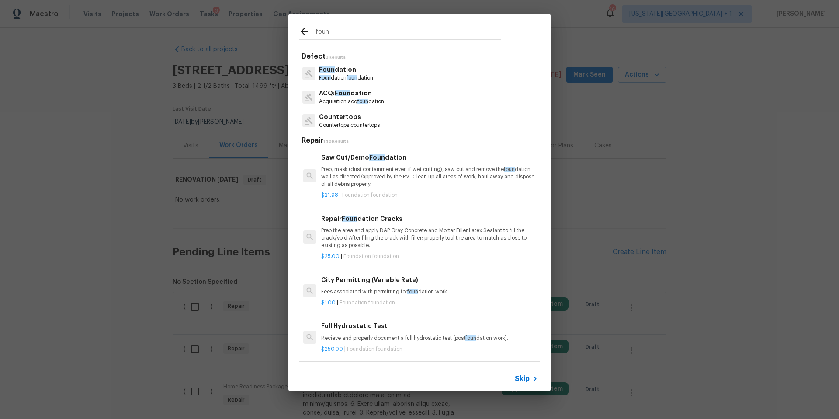
type input "foun"
click at [345, 92] on span "Foun" at bounding box center [343, 93] width 16 height 6
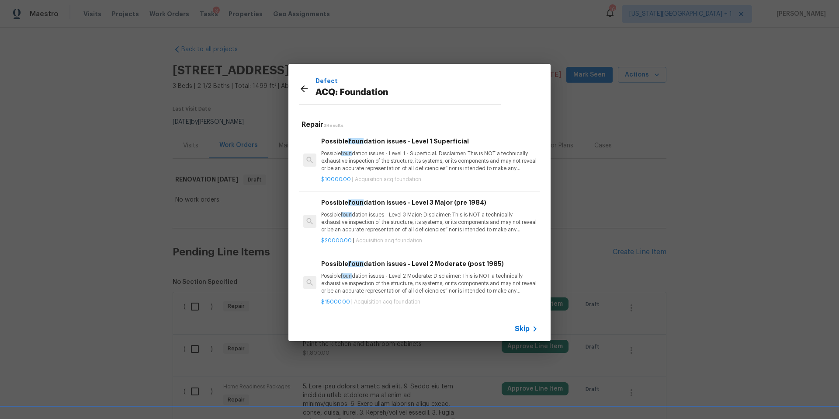
click at [412, 160] on p "Possible foun dation issues - Level 1 - Superficial. Disclaimer: This is NOT a …" at bounding box center [429, 161] width 217 height 22
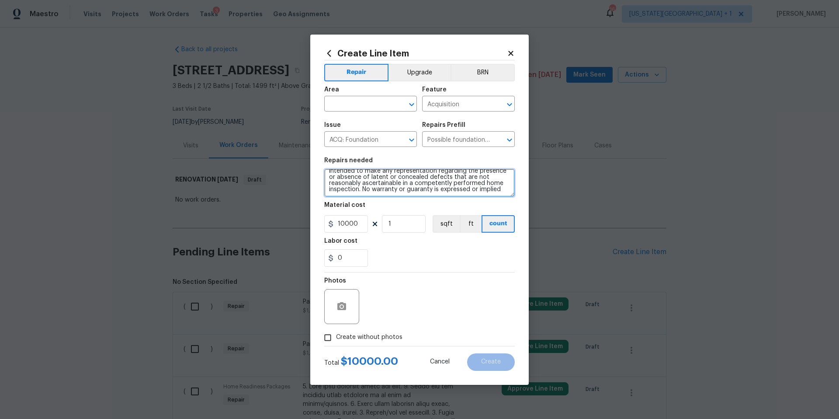
scroll to position [31, 0]
drag, startPoint x: 328, startPoint y: 175, endPoint x: 495, endPoint y: 212, distance: 171.0
click at [495, 212] on section "Repairs needed Possible foundation issues - Level 1 - Superficial. Disclaimer: …" at bounding box center [419, 212] width 191 height 120
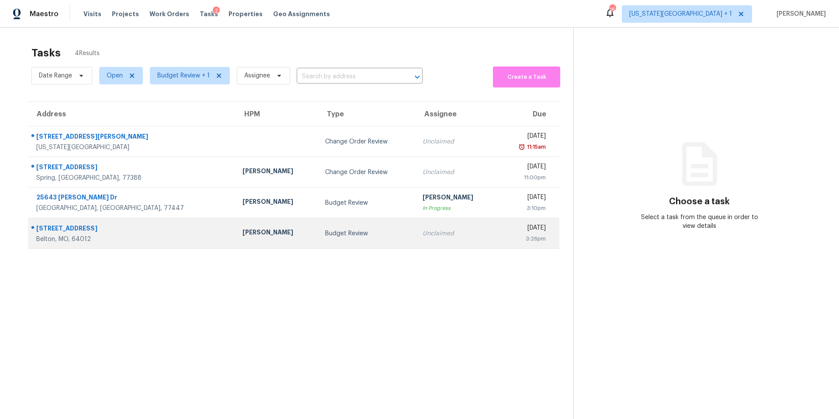
click at [243, 236] on div "[PERSON_NAME]" at bounding box center [277, 233] width 69 height 11
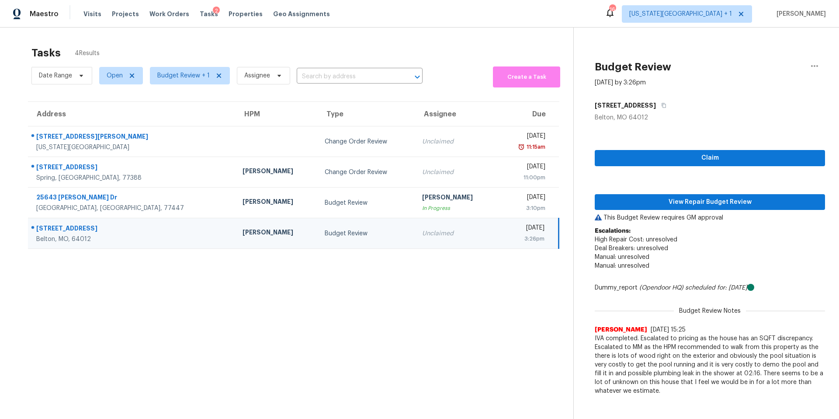
click at [717, 189] on div "Claim View Repair Budget Review This Budget Review requires GM approval Escalat…" at bounding box center [710, 260] width 230 height 277
click at [716, 200] on span "View Repair Budget Review" at bounding box center [710, 202] width 216 height 11
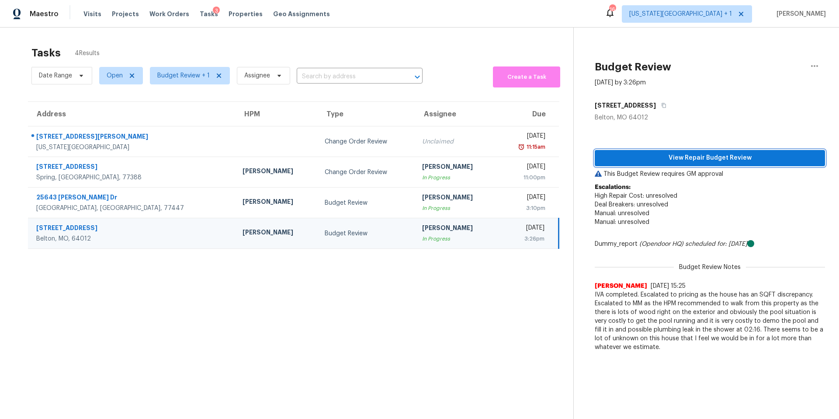
click at [634, 155] on span "View Repair Budget Review" at bounding box center [710, 158] width 216 height 11
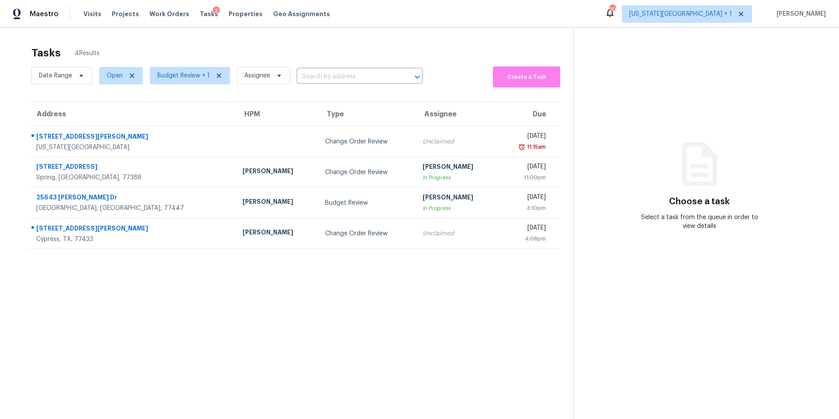
click at [200, 18] on div "Tasks 2" at bounding box center [209, 14] width 18 height 9
click at [200, 15] on span "Tasks" at bounding box center [209, 14] width 18 height 6
click at [193, 33] on div "Tasks 4 Results Date Range Open Budget Review + 1 Assignee ​ Create a Task Addr…" at bounding box center [419, 237] width 839 height 419
